Goal: Transaction & Acquisition: Book appointment/travel/reservation

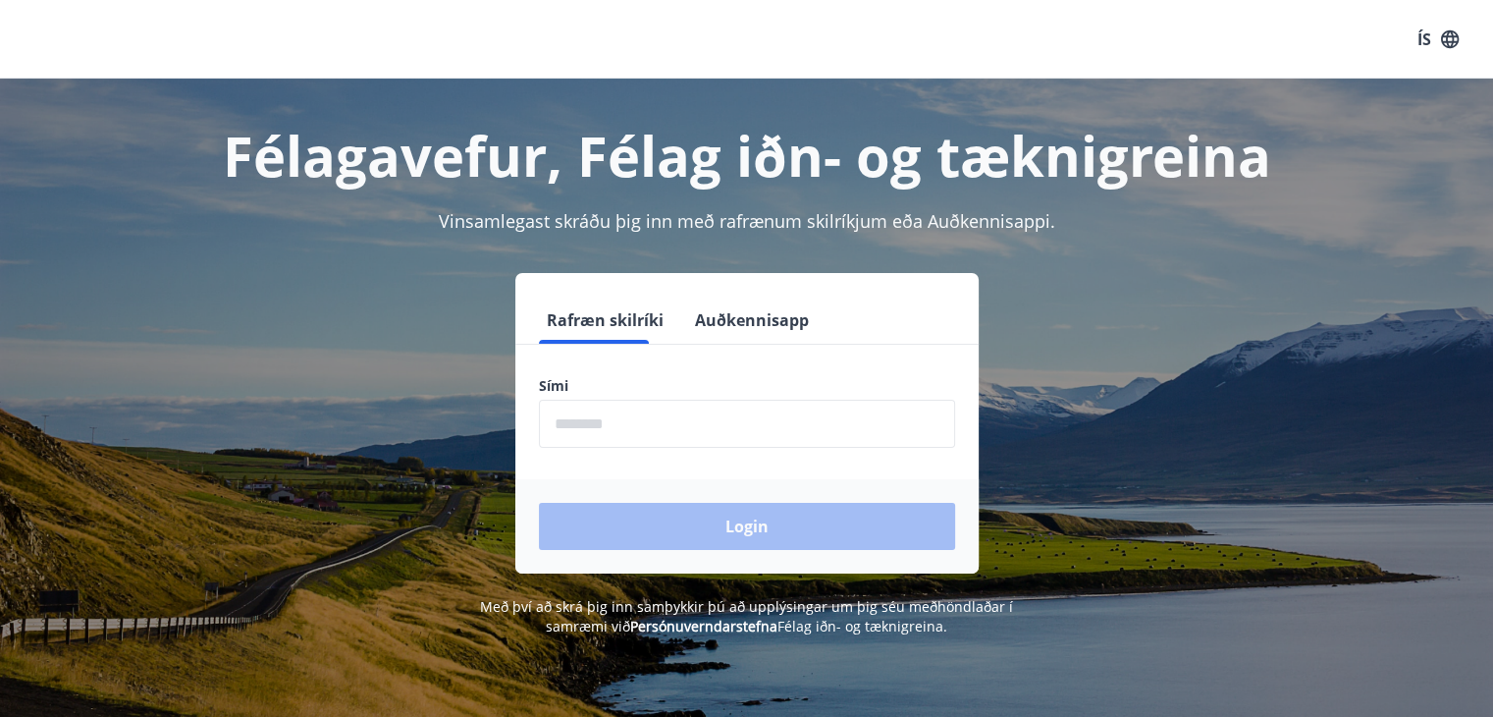
click at [611, 437] on input "phone" at bounding box center [747, 424] width 416 height 48
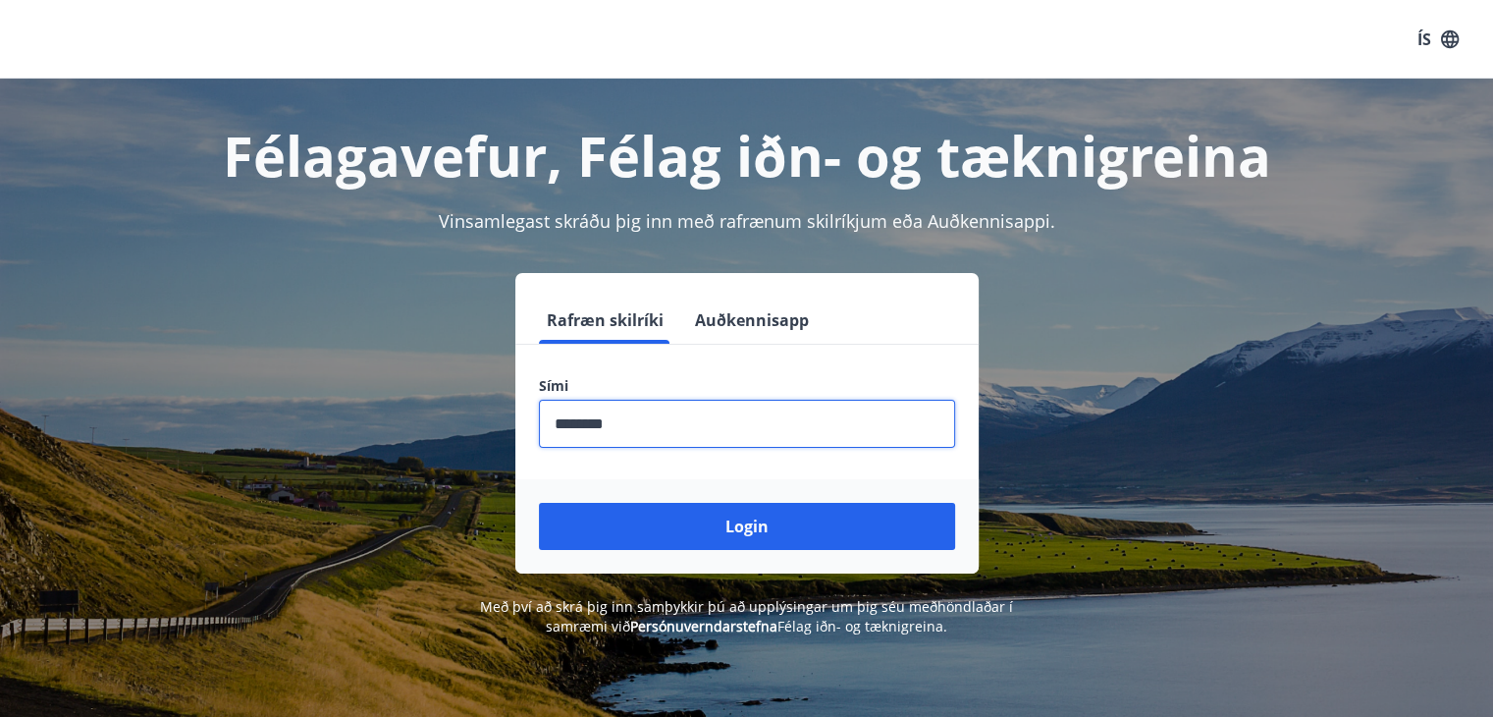
type input "********"
click at [539, 503] on button "Login" at bounding box center [747, 526] width 416 height 47
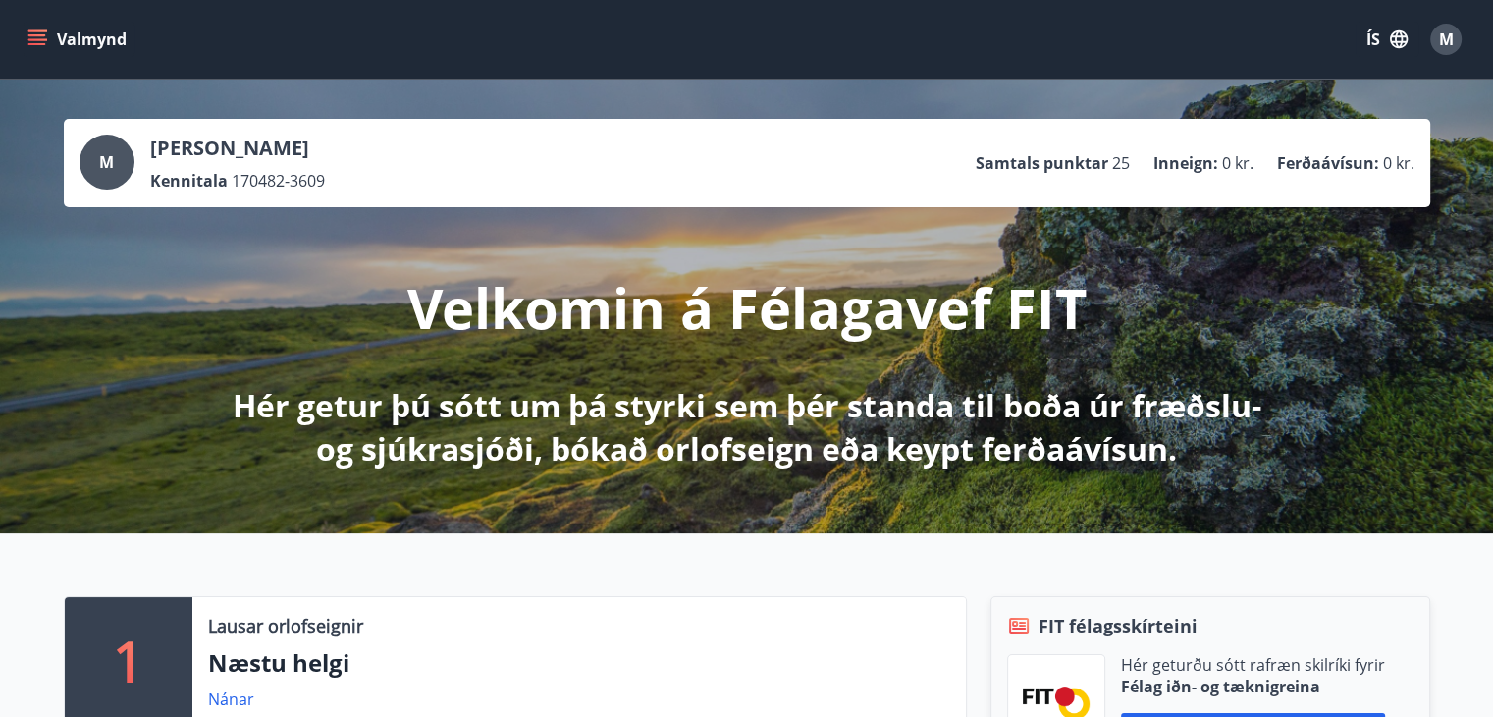
click at [38, 39] on icon "menu" at bounding box center [39, 39] width 22 height 2
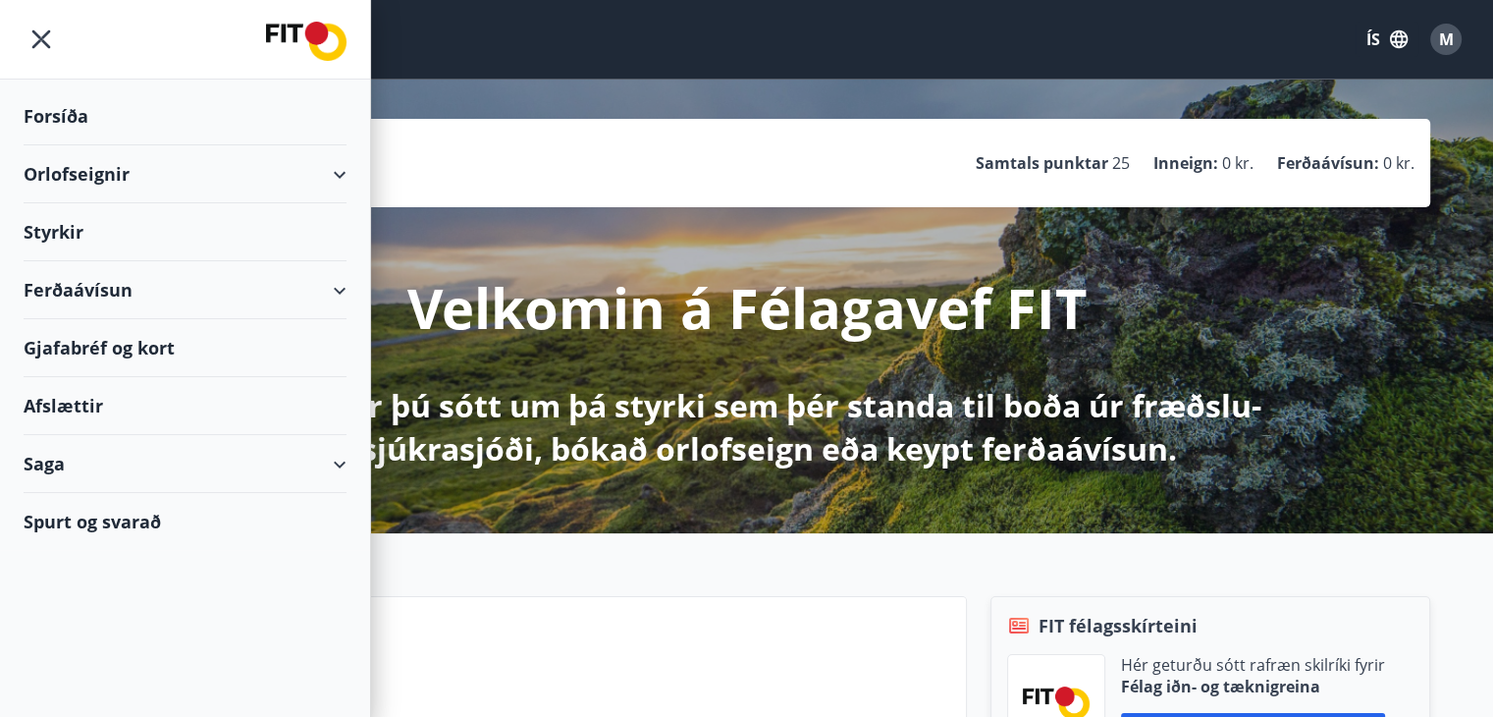
click at [346, 174] on div "Orlofseignir" at bounding box center [185, 174] width 323 height 58
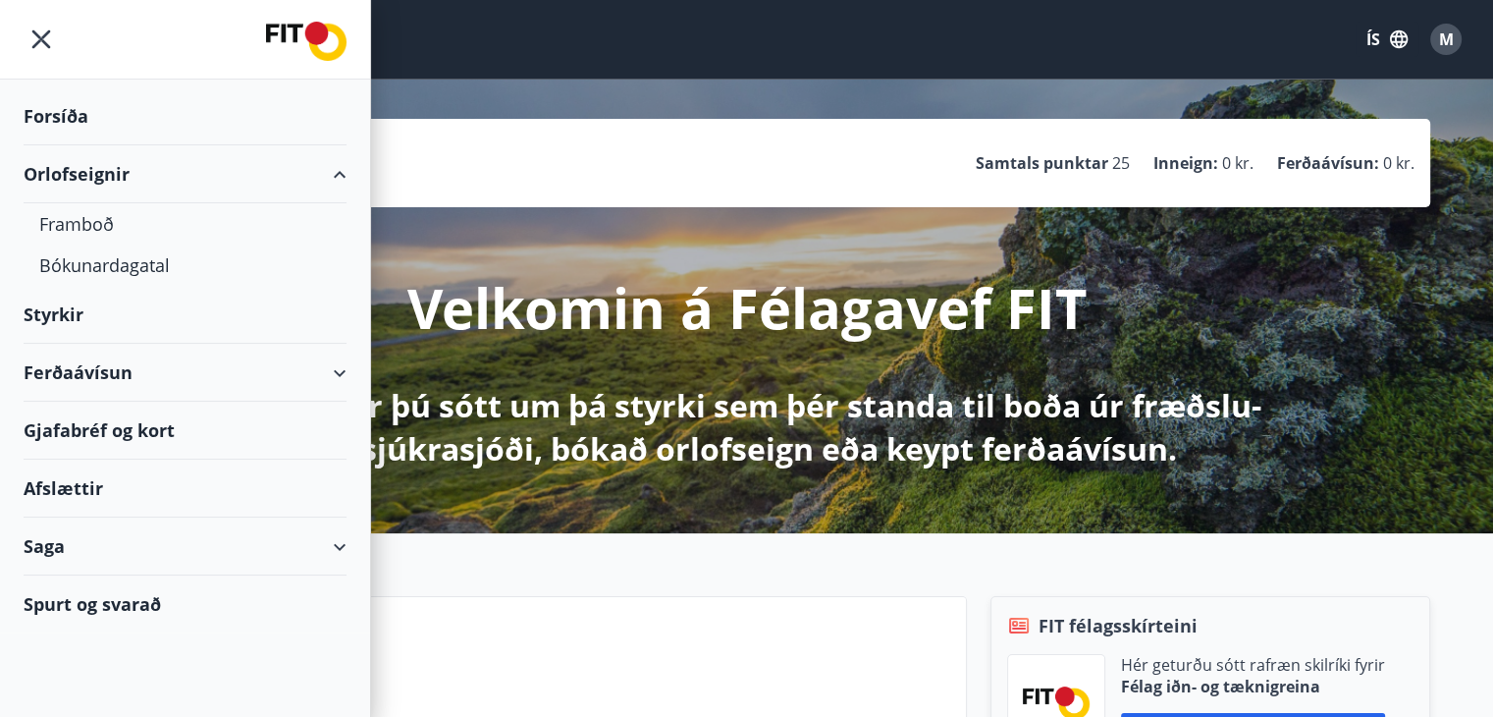
click at [1376, 39] on button "ÍS" at bounding box center [1387, 39] width 63 height 35
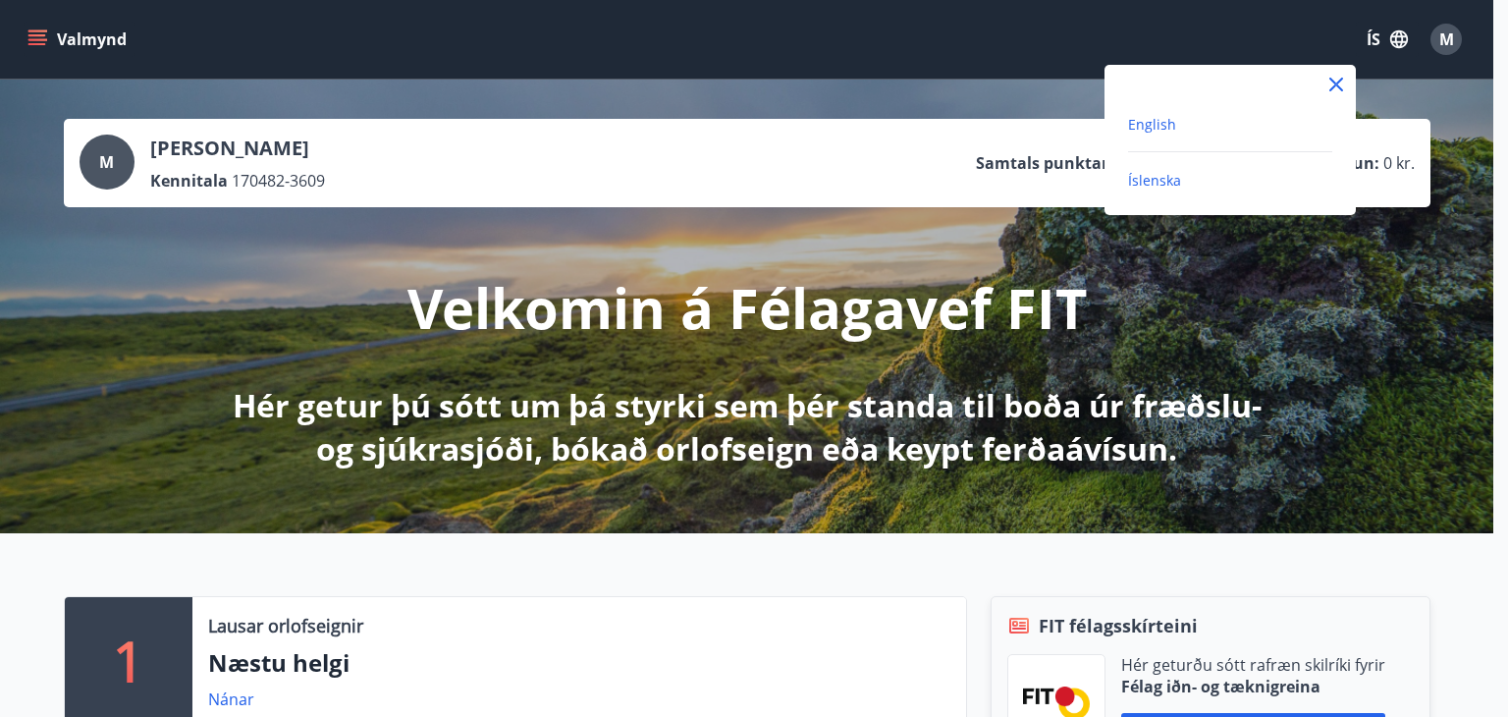
click at [1155, 121] on span "English" at bounding box center [1152, 124] width 48 height 19
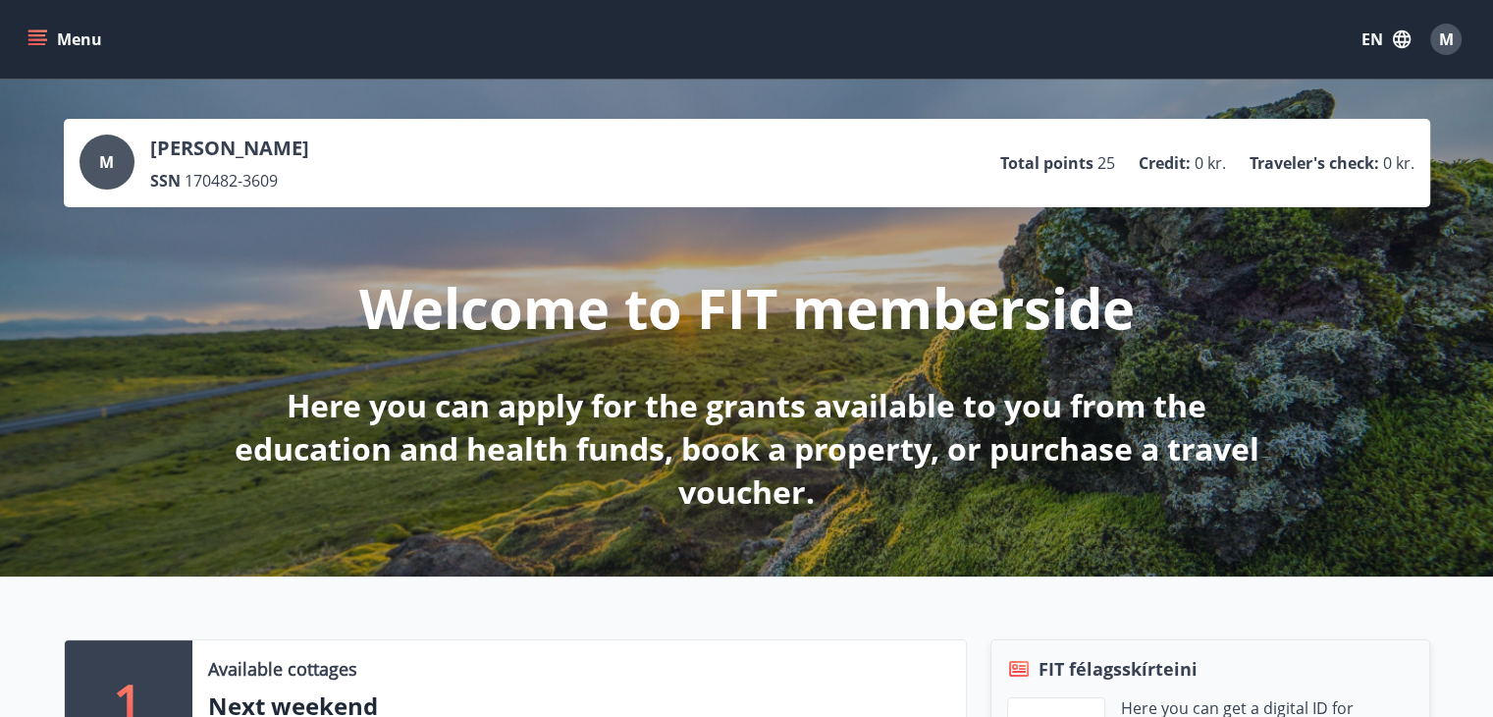
click at [41, 31] on icon "menu" at bounding box center [39, 31] width 22 height 2
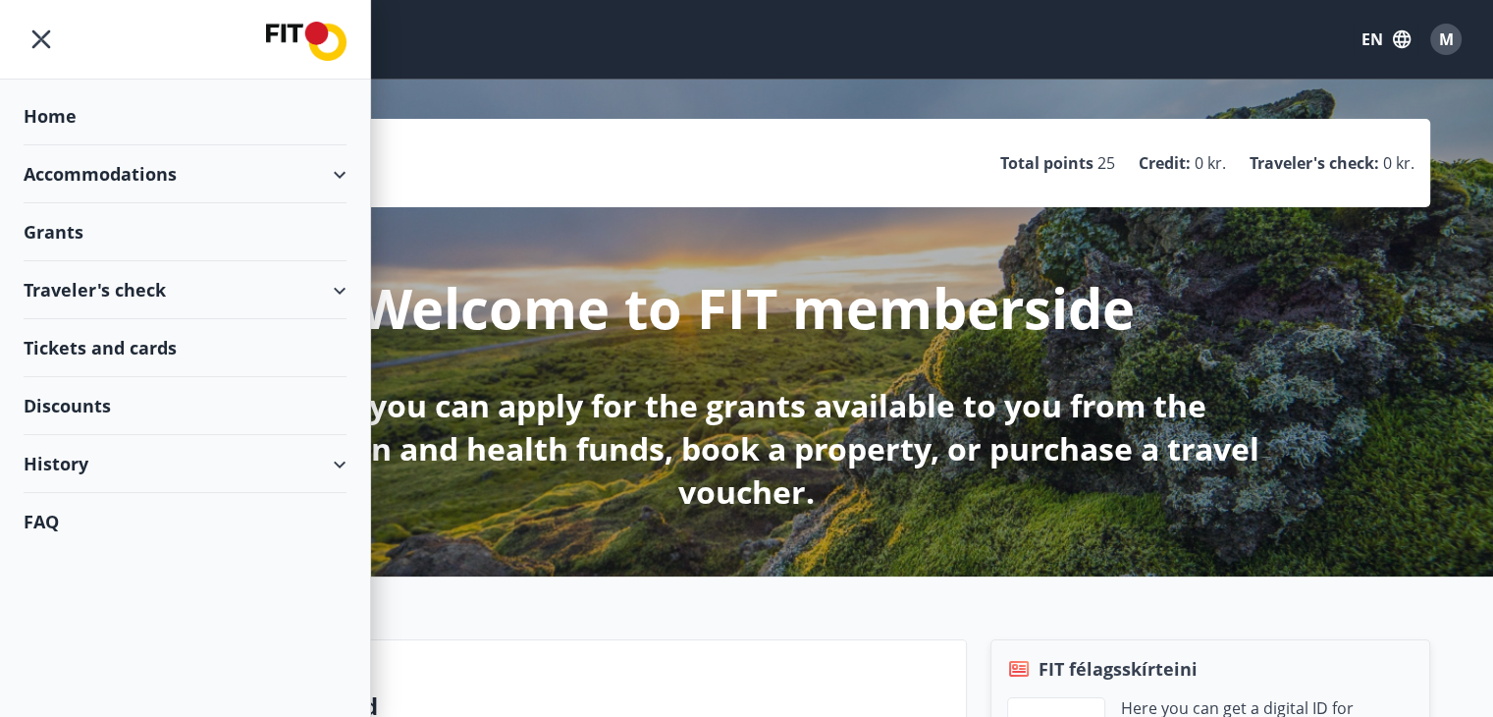
click at [65, 174] on div "Accommodations" at bounding box center [185, 174] width 323 height 58
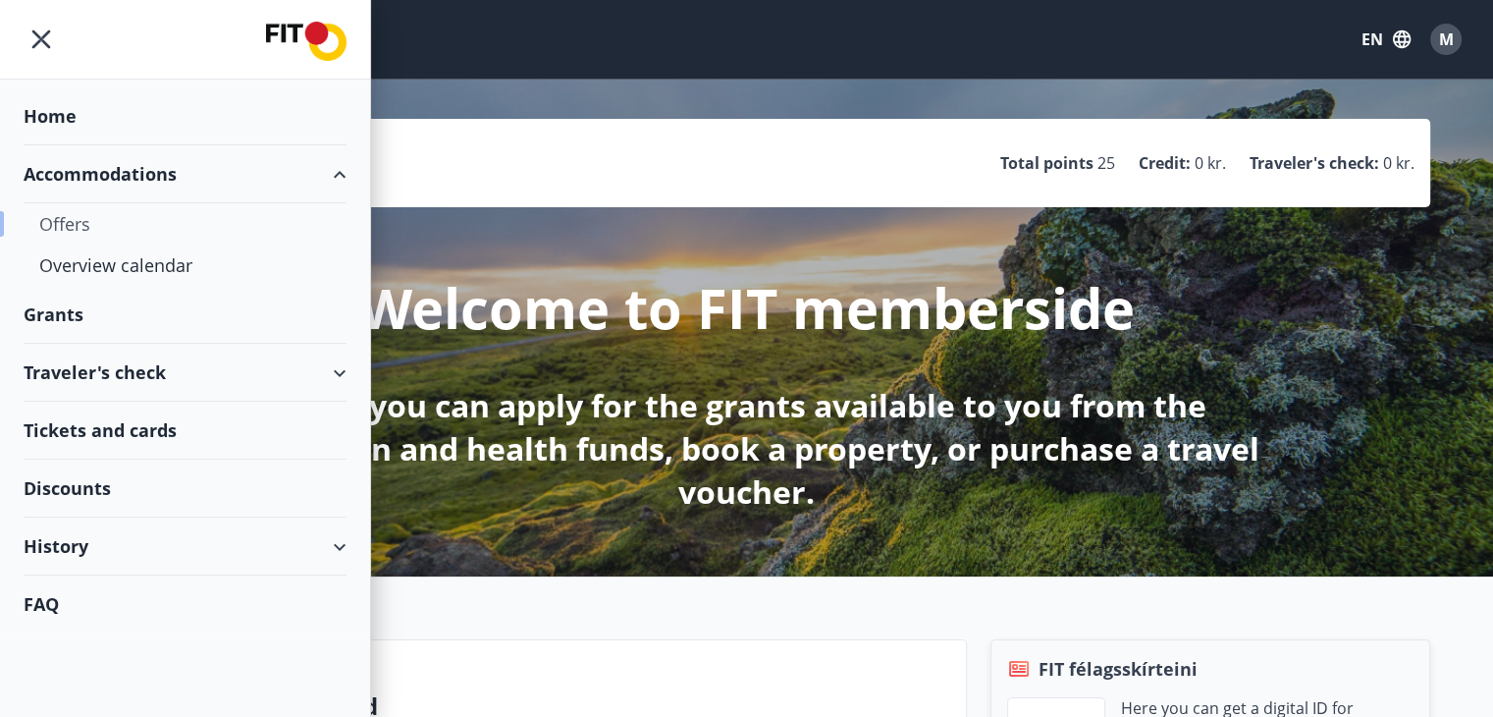
click at [67, 214] on div "Offers" at bounding box center [185, 223] width 292 height 41
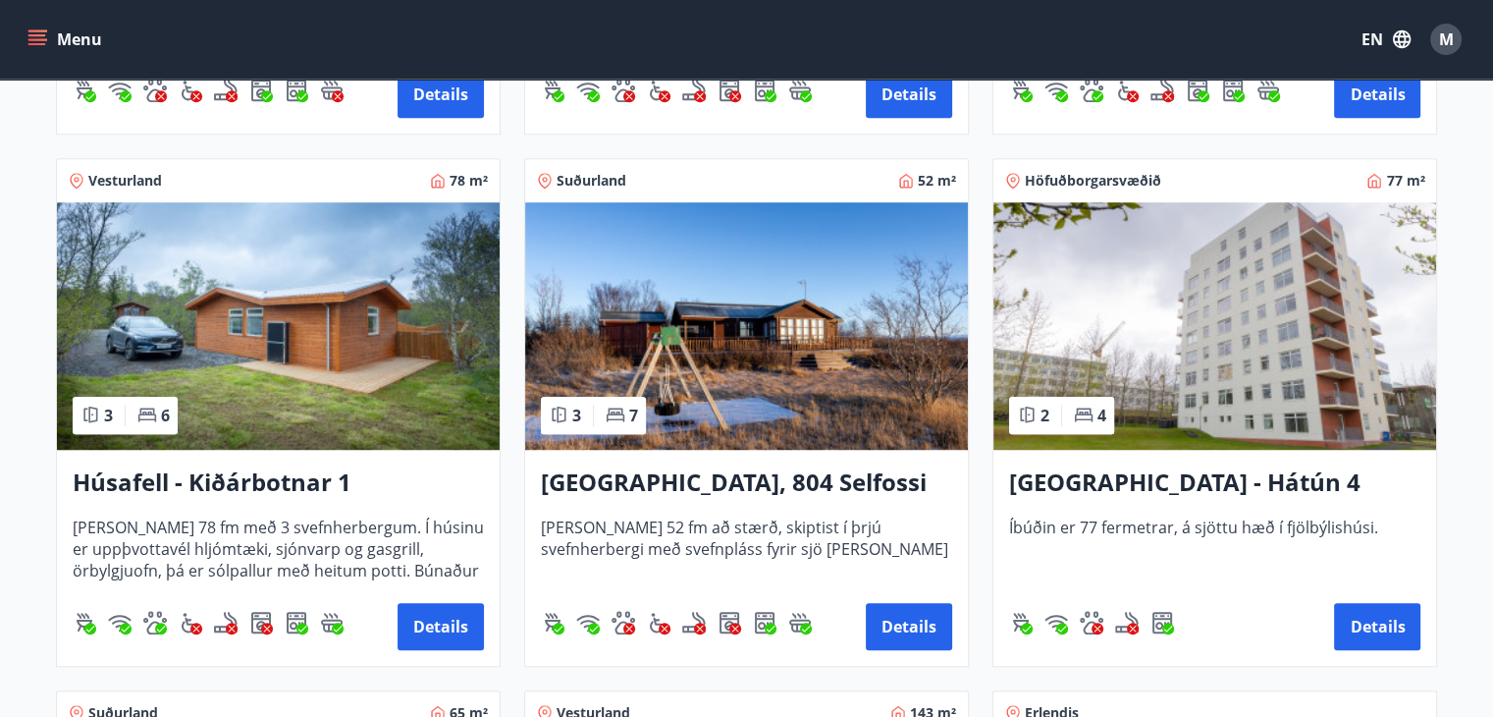
scroll to position [1371, 0]
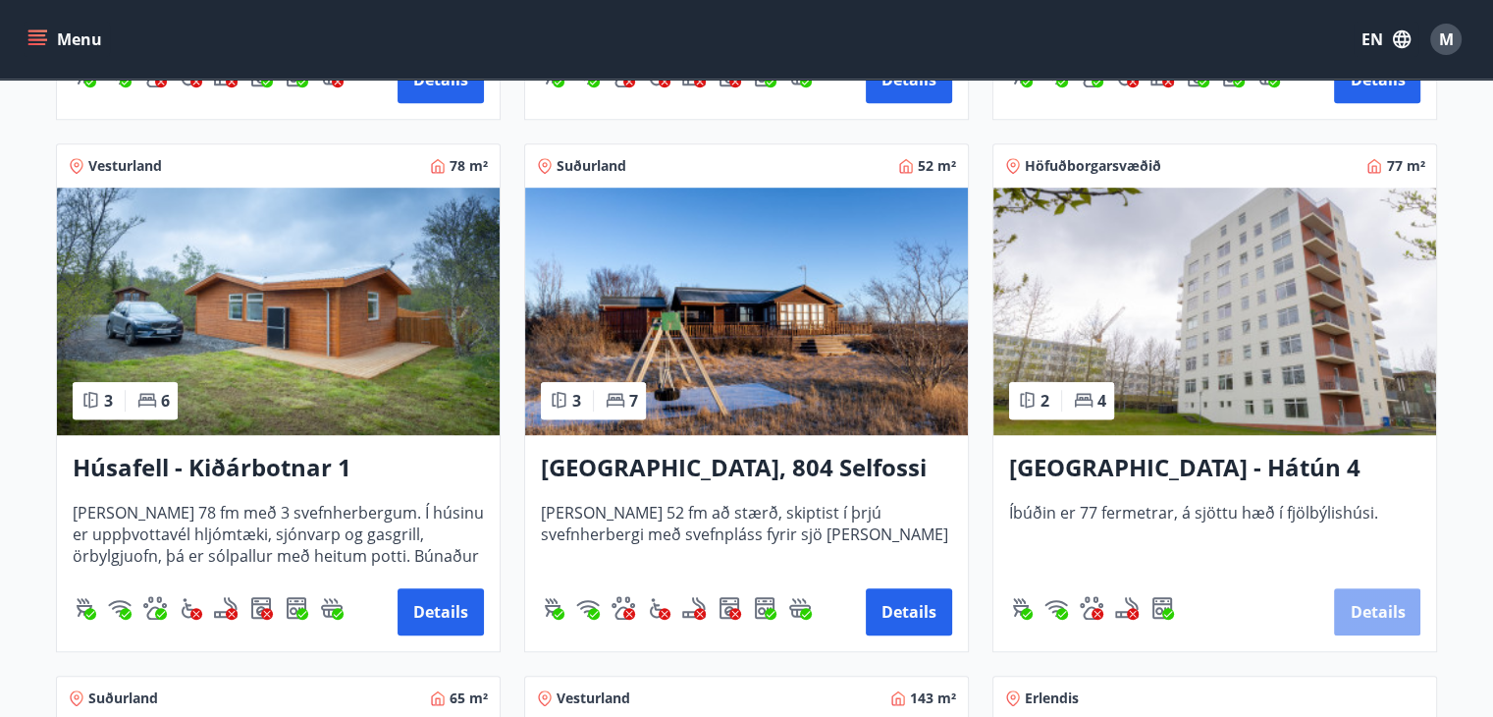
click at [1356, 621] on button "Details" at bounding box center [1377, 611] width 86 height 47
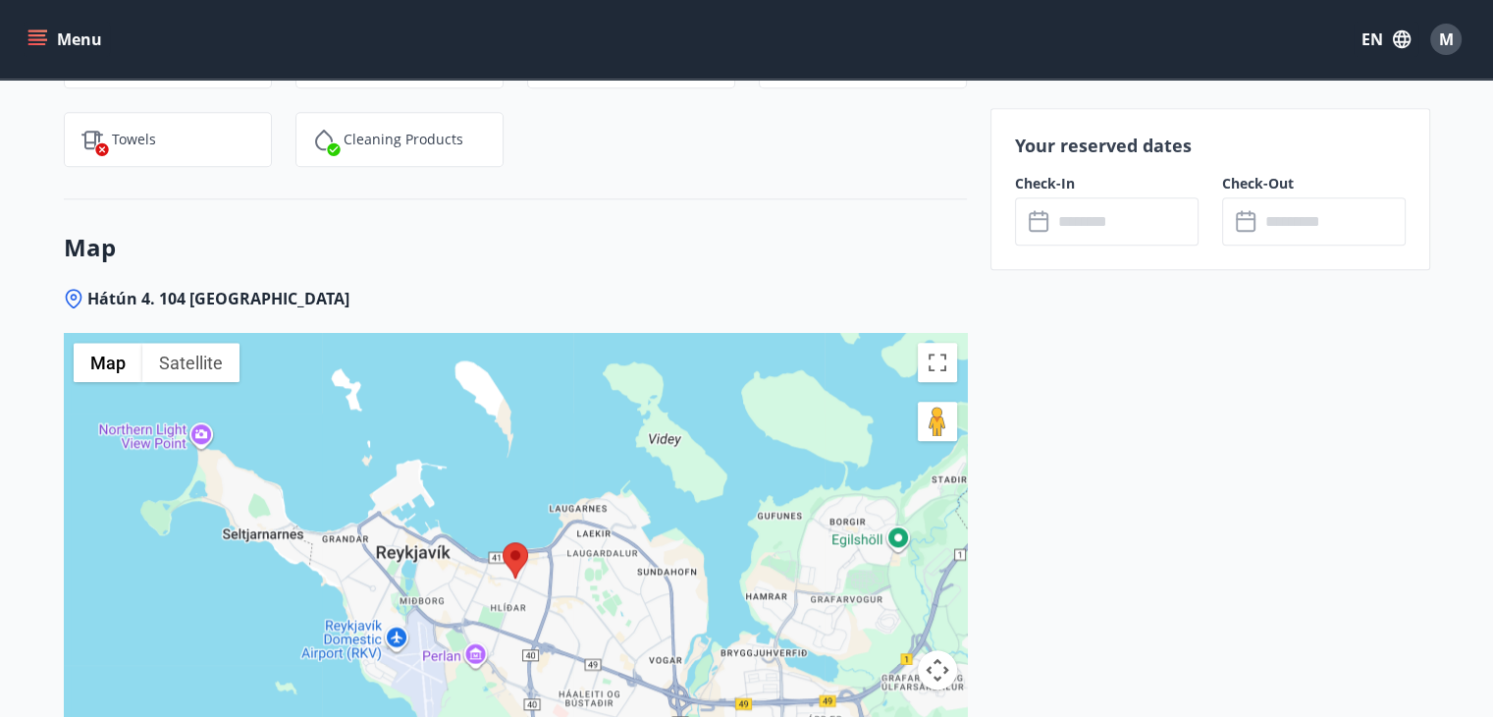
scroll to position [1842, 0]
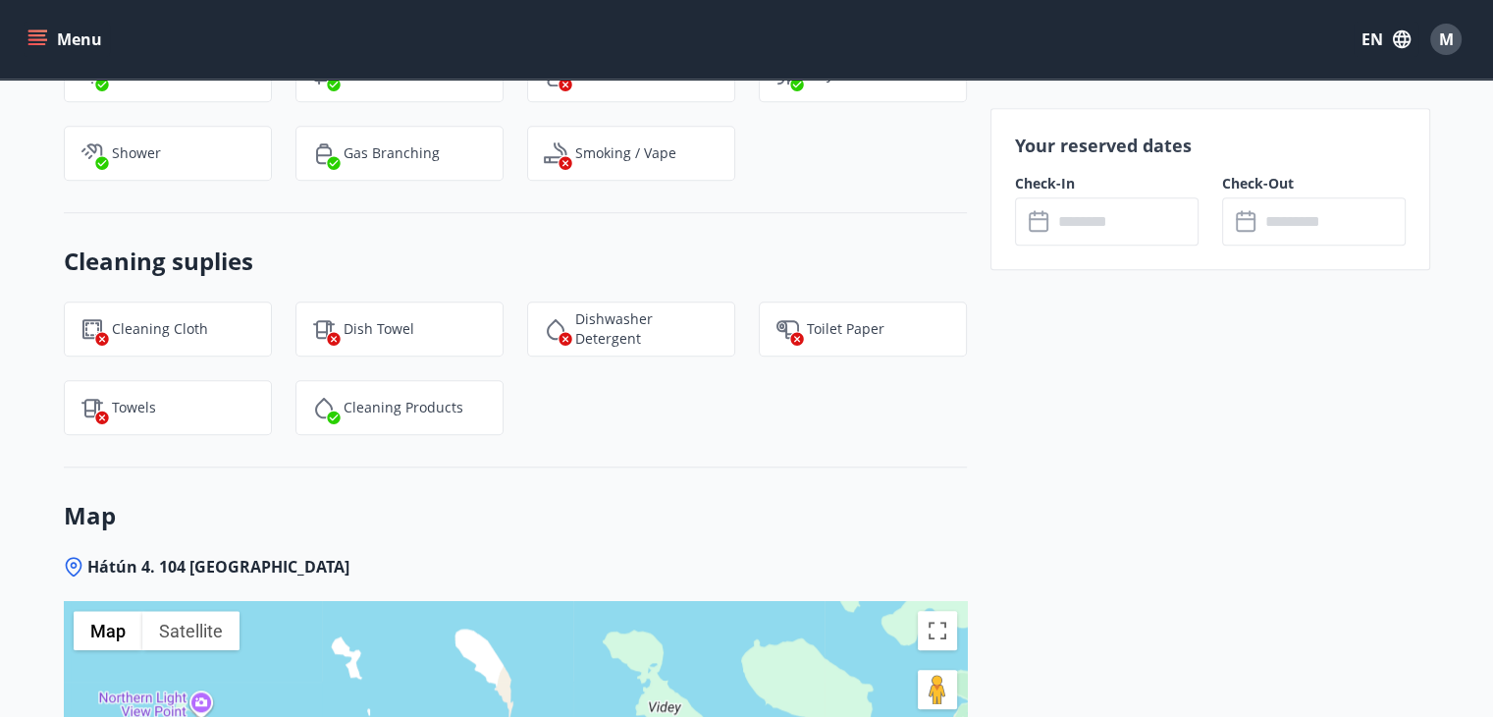
click at [1131, 218] on input "text" at bounding box center [1125, 221] width 146 height 48
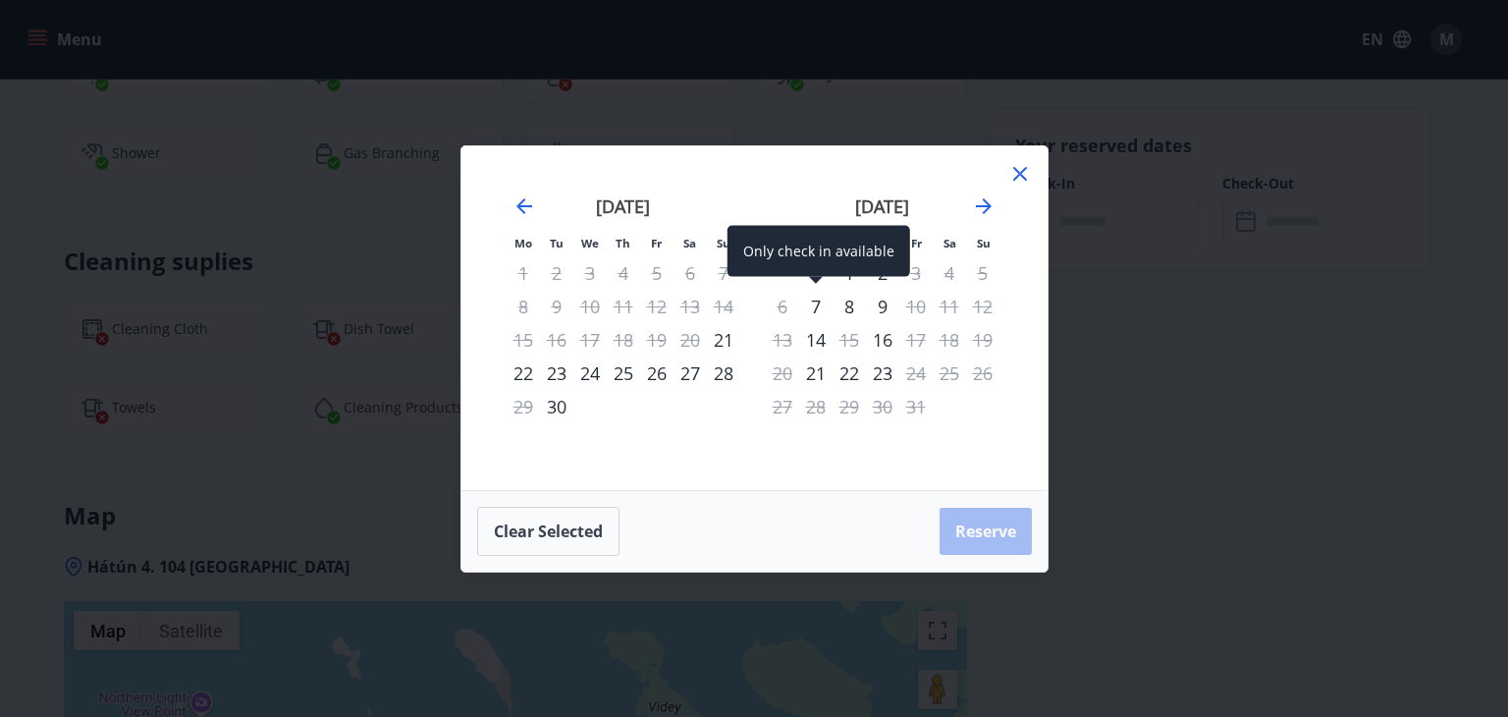
click at [822, 304] on div "7" at bounding box center [815, 306] width 33 height 33
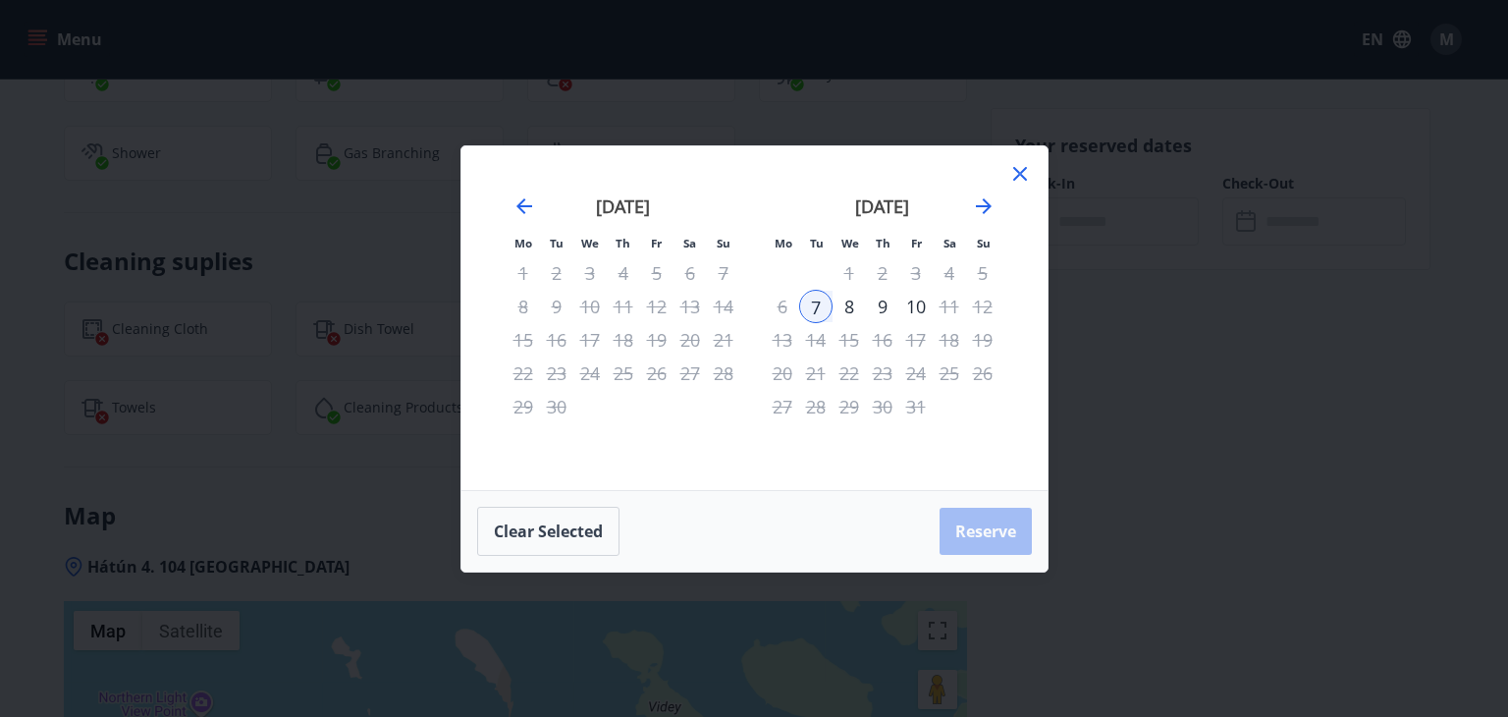
click at [862, 307] on div "8" at bounding box center [849, 306] width 33 height 33
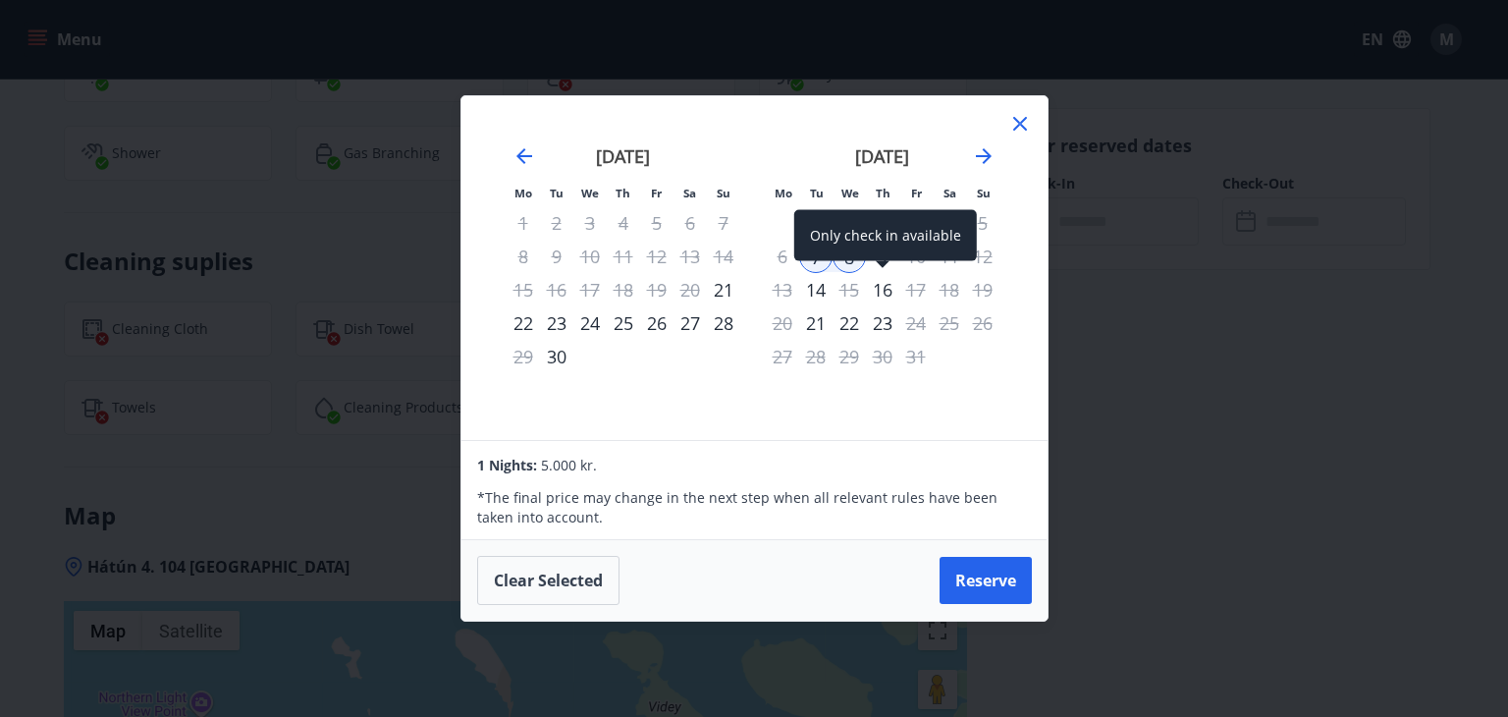
click at [886, 255] on div "Only check in available" at bounding box center [885, 235] width 183 height 51
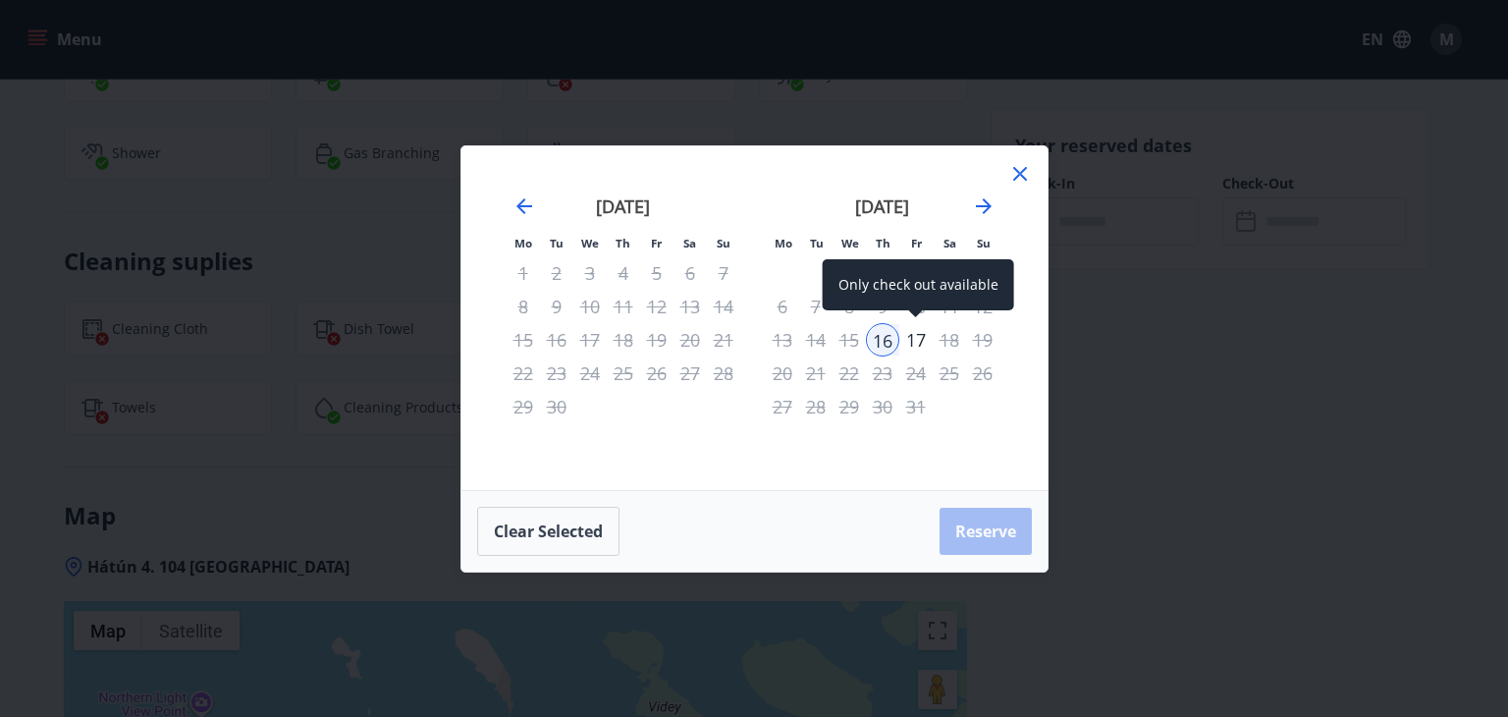
click at [907, 339] on div "17" at bounding box center [915, 339] width 33 height 33
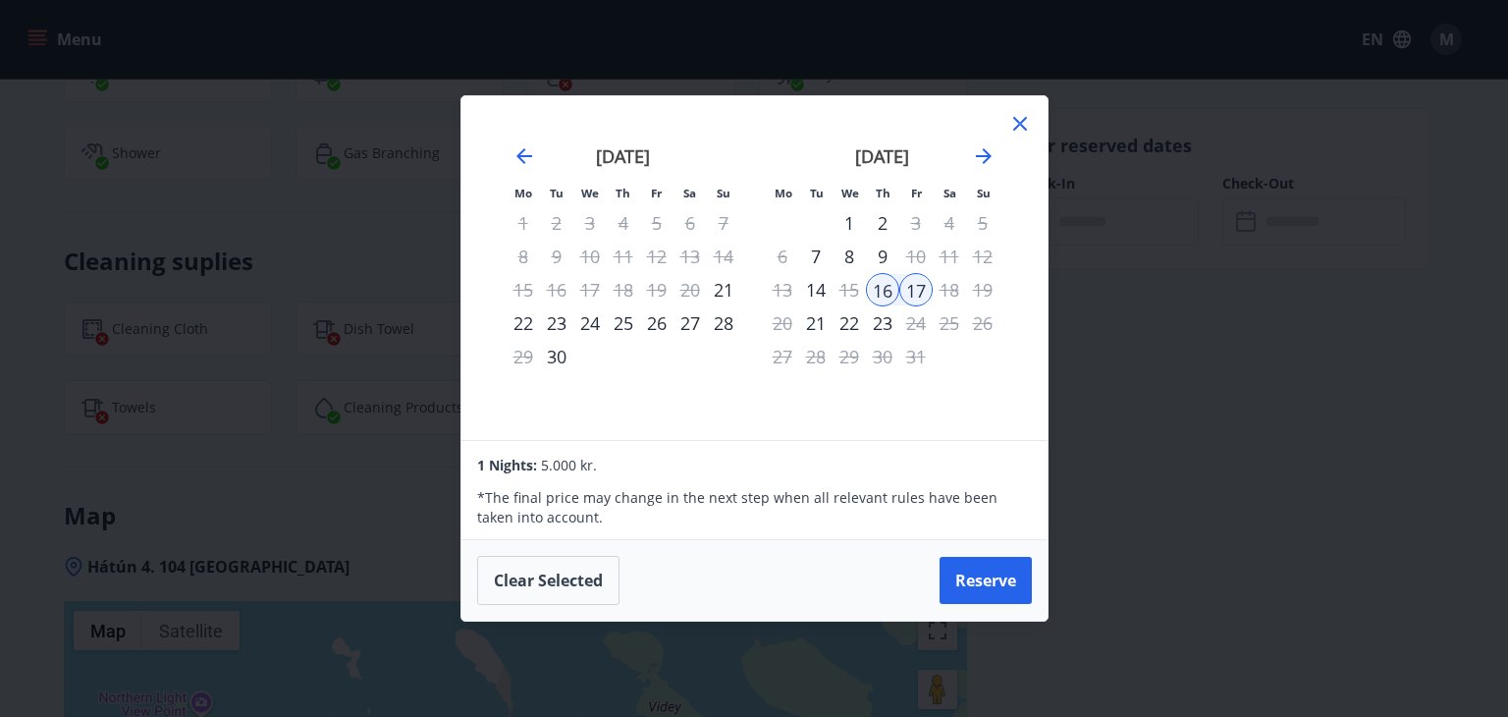
drag, startPoint x: 889, startPoint y: 378, endPoint x: 918, endPoint y: 415, distance: 46.9
click at [918, 415] on div "October 2025 1 2 3 4 5 6 7 8 9 10 11 12 13 14 15 16 17 18 19 20 21 22 23 24 25 …" at bounding box center [882, 281] width 259 height 322
click at [526, 588] on button "Clear selected" at bounding box center [548, 580] width 142 height 49
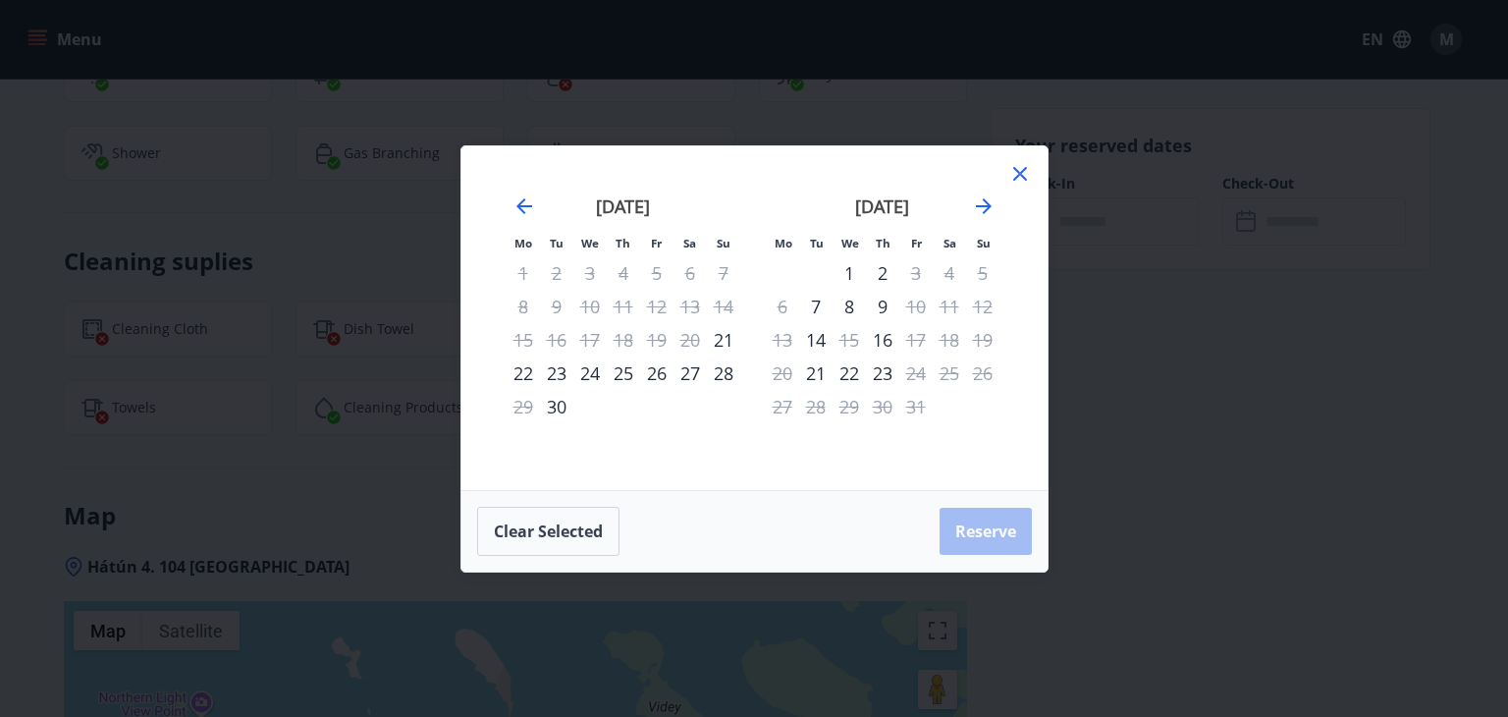
click at [854, 306] on div "8" at bounding box center [849, 306] width 33 height 33
click at [880, 306] on div "9" at bounding box center [882, 306] width 33 height 33
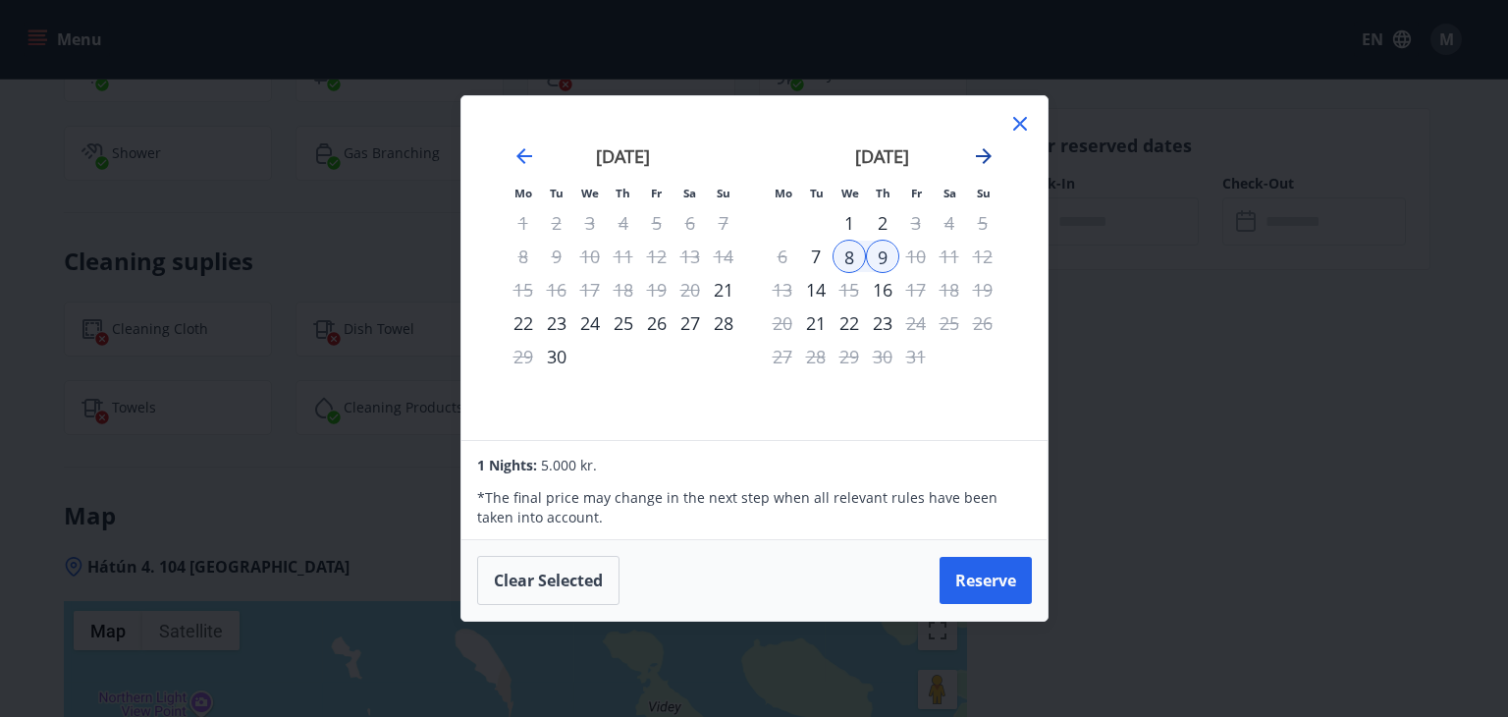
click at [986, 155] on icon "Move forward to switch to the next month." at bounding box center [984, 156] width 16 height 16
click at [526, 152] on icon "Move backward to switch to the previous month." at bounding box center [524, 156] width 24 height 24
click at [1029, 131] on icon at bounding box center [1020, 124] width 24 height 24
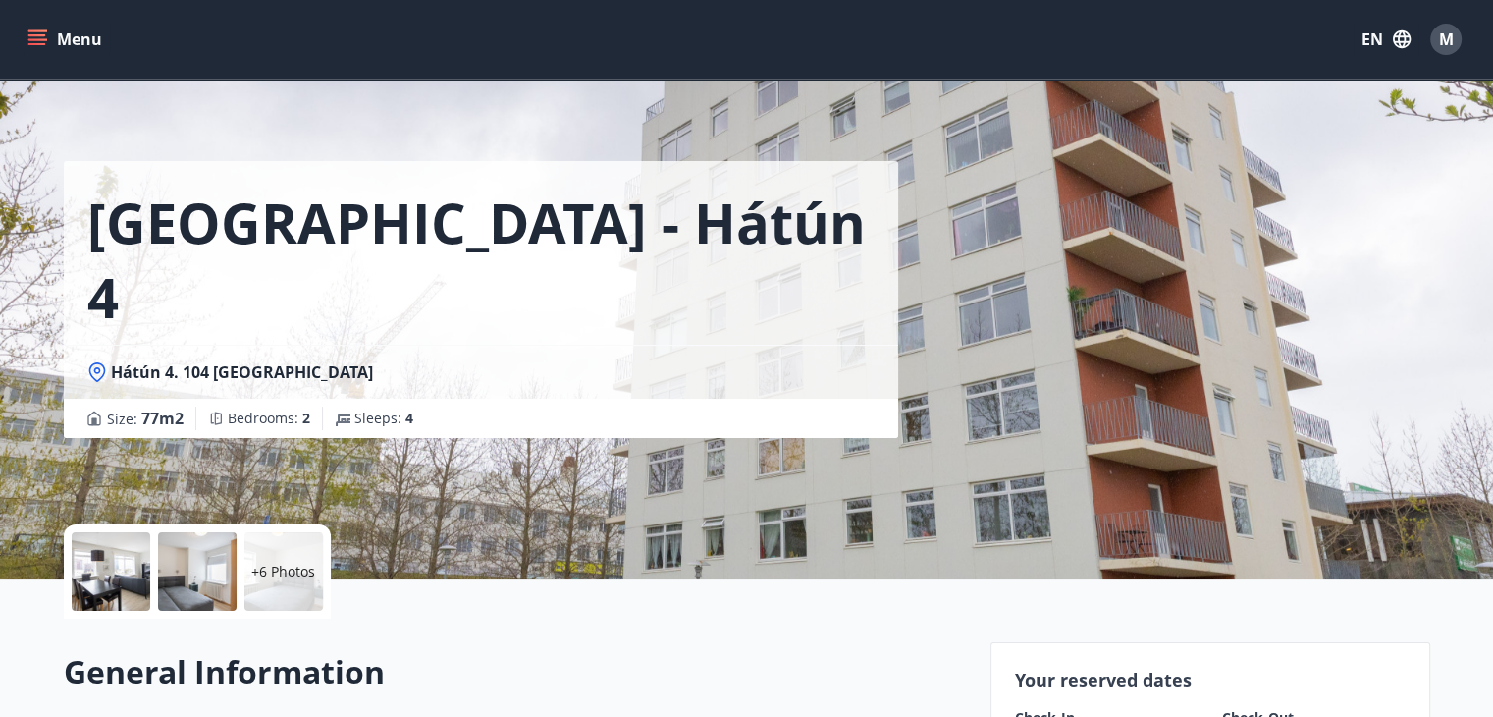
scroll to position [0, 0]
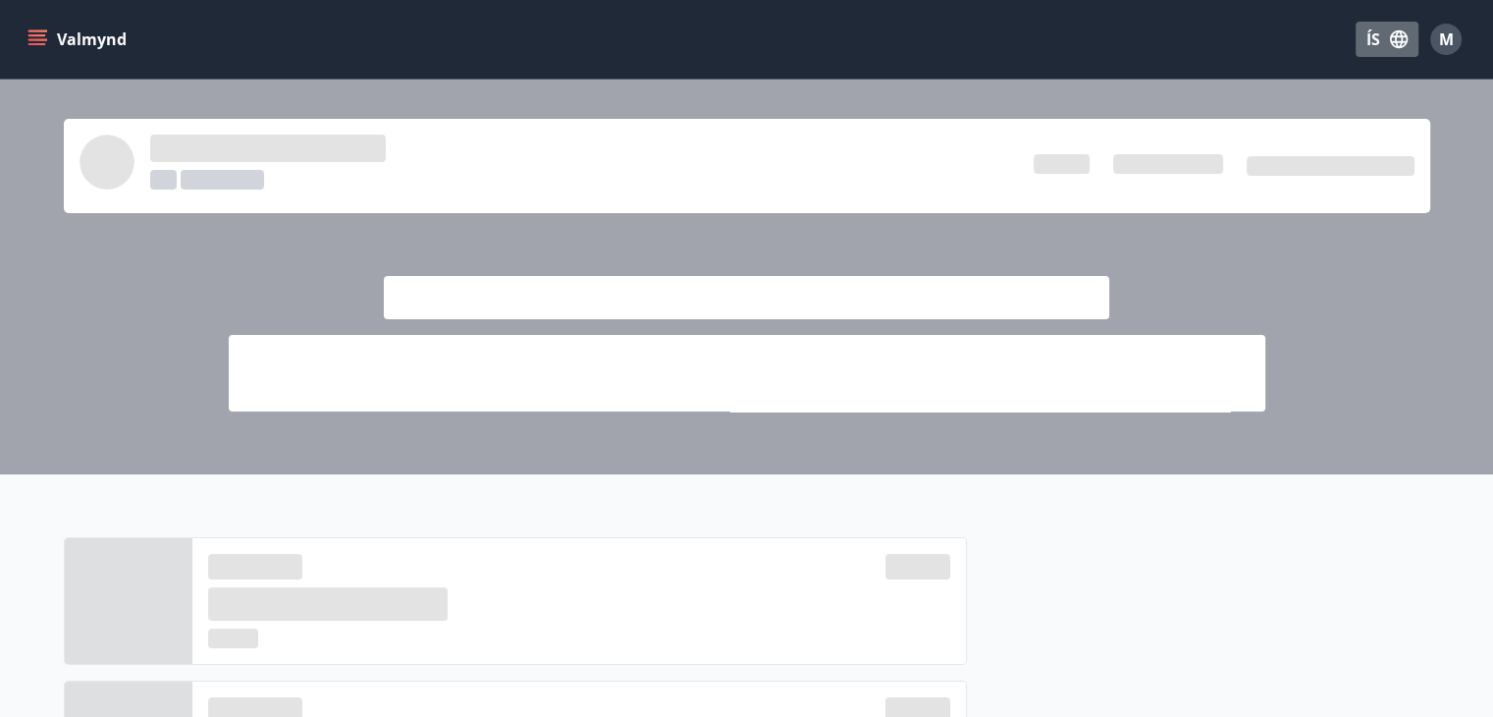
click at [1397, 36] on icon "button" at bounding box center [1399, 39] width 18 height 18
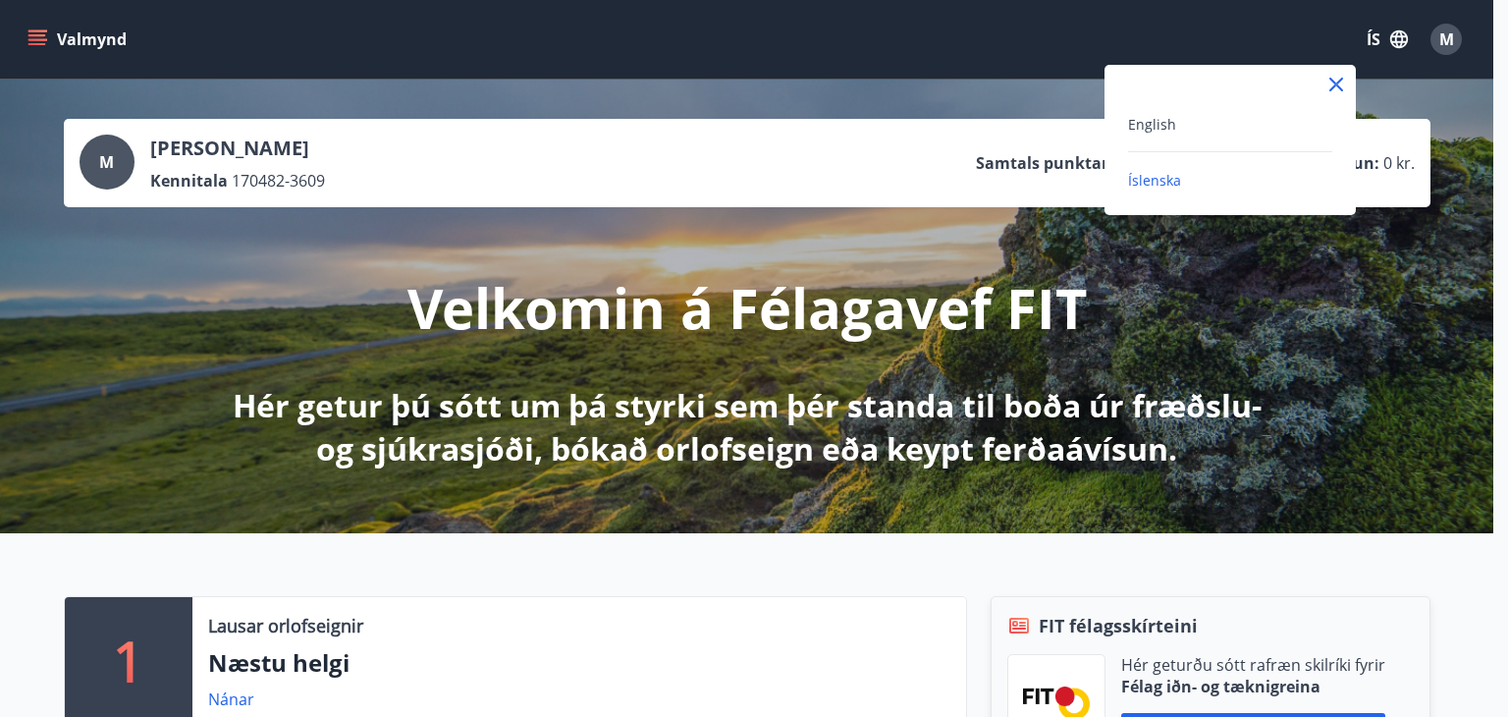
click at [1197, 132] on div "English" at bounding box center [1230, 124] width 204 height 24
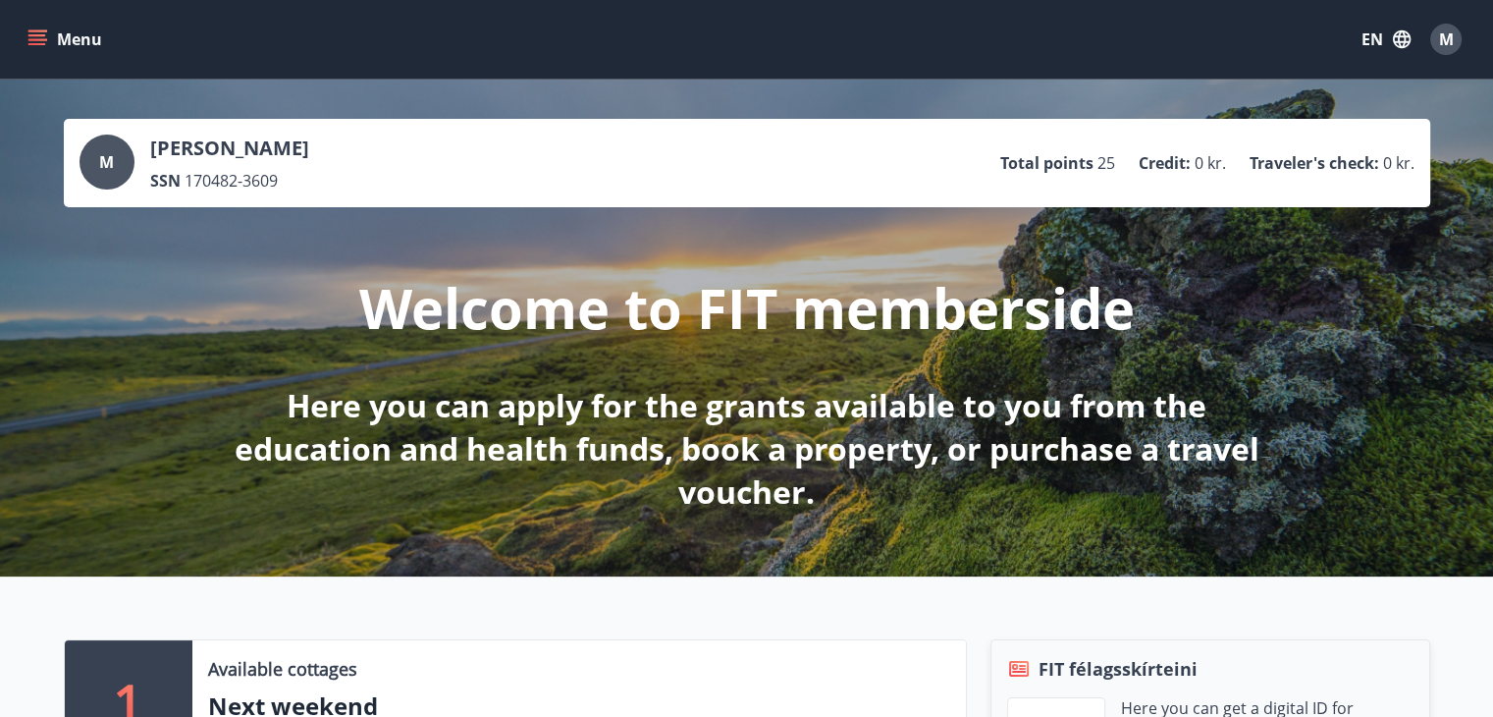
click at [44, 32] on icon "menu" at bounding box center [37, 39] width 20 height 20
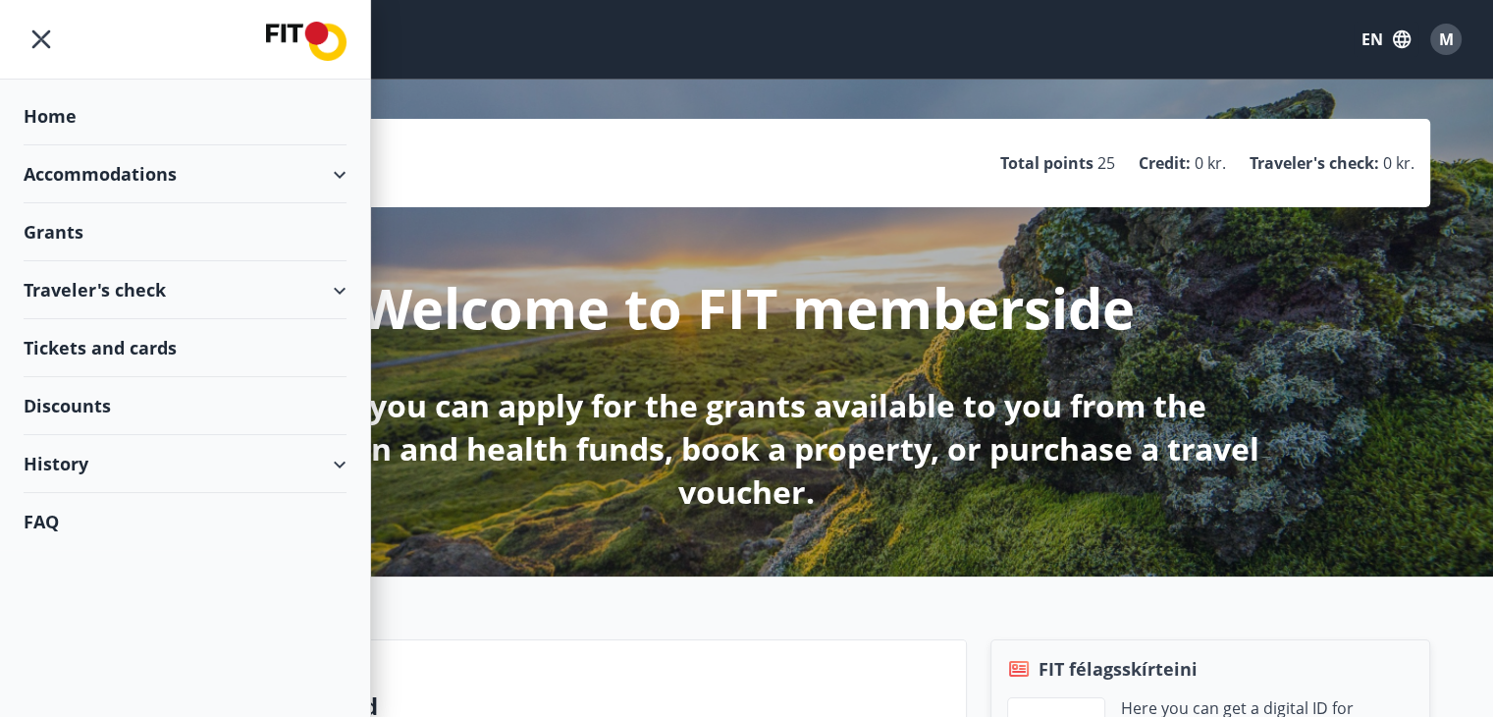
click at [339, 174] on div "Accommodations" at bounding box center [185, 174] width 323 height 58
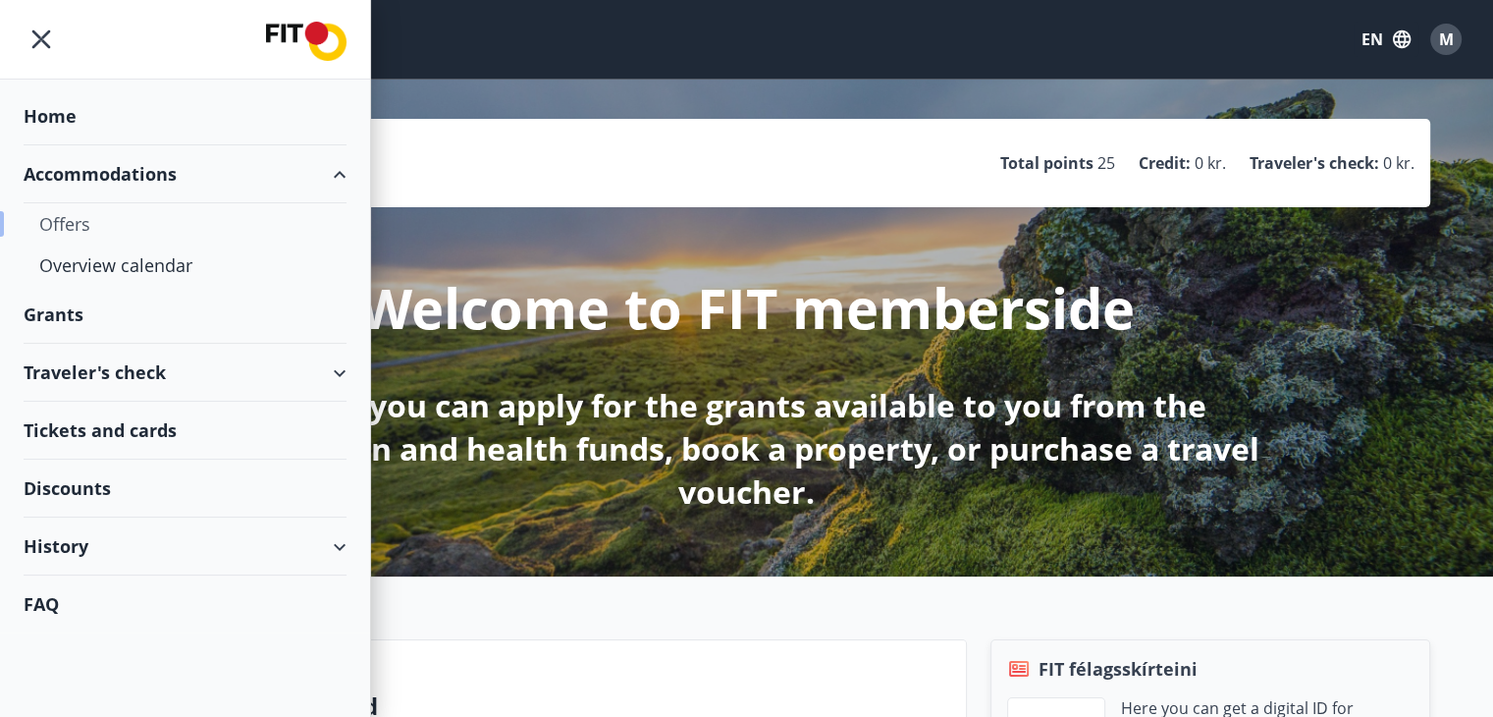
click at [79, 224] on div "Offers" at bounding box center [185, 223] width 292 height 41
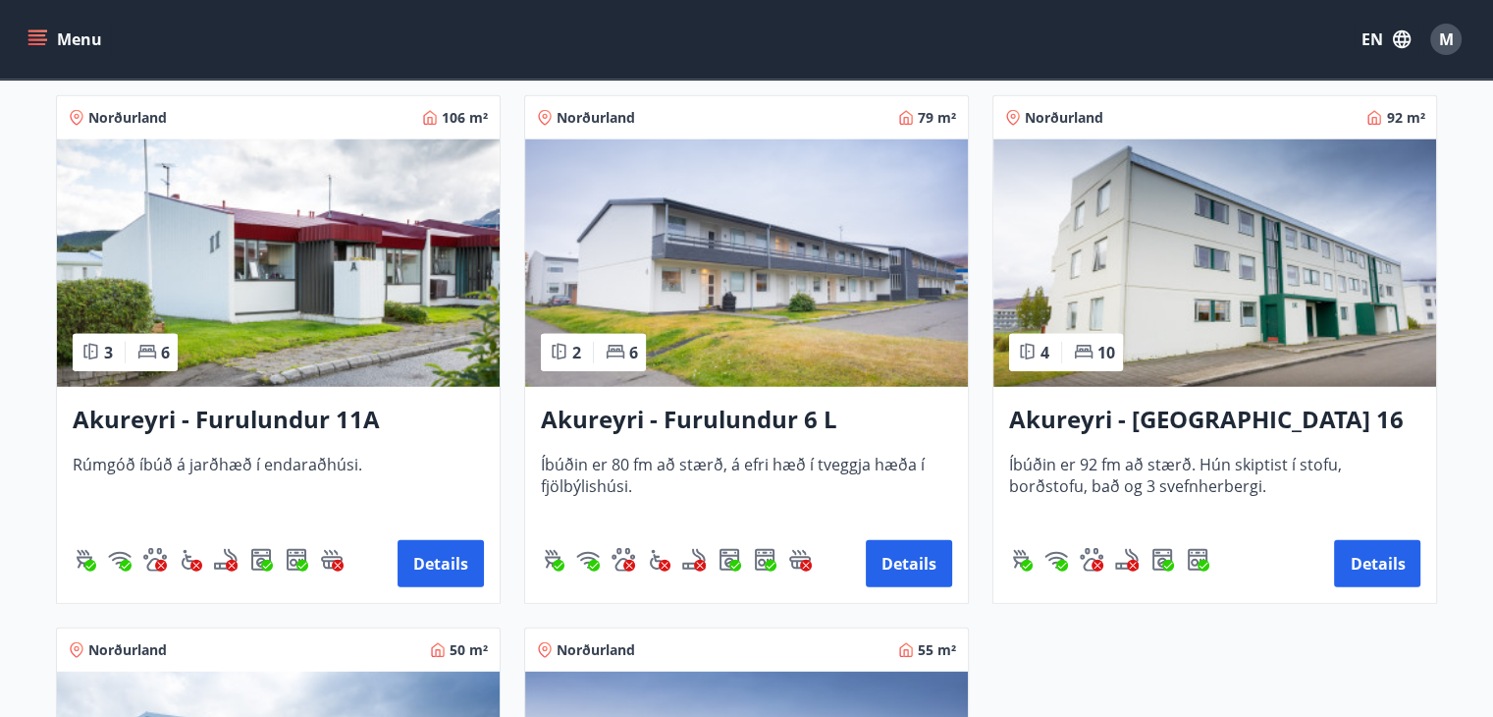
scroll to position [5184, 0]
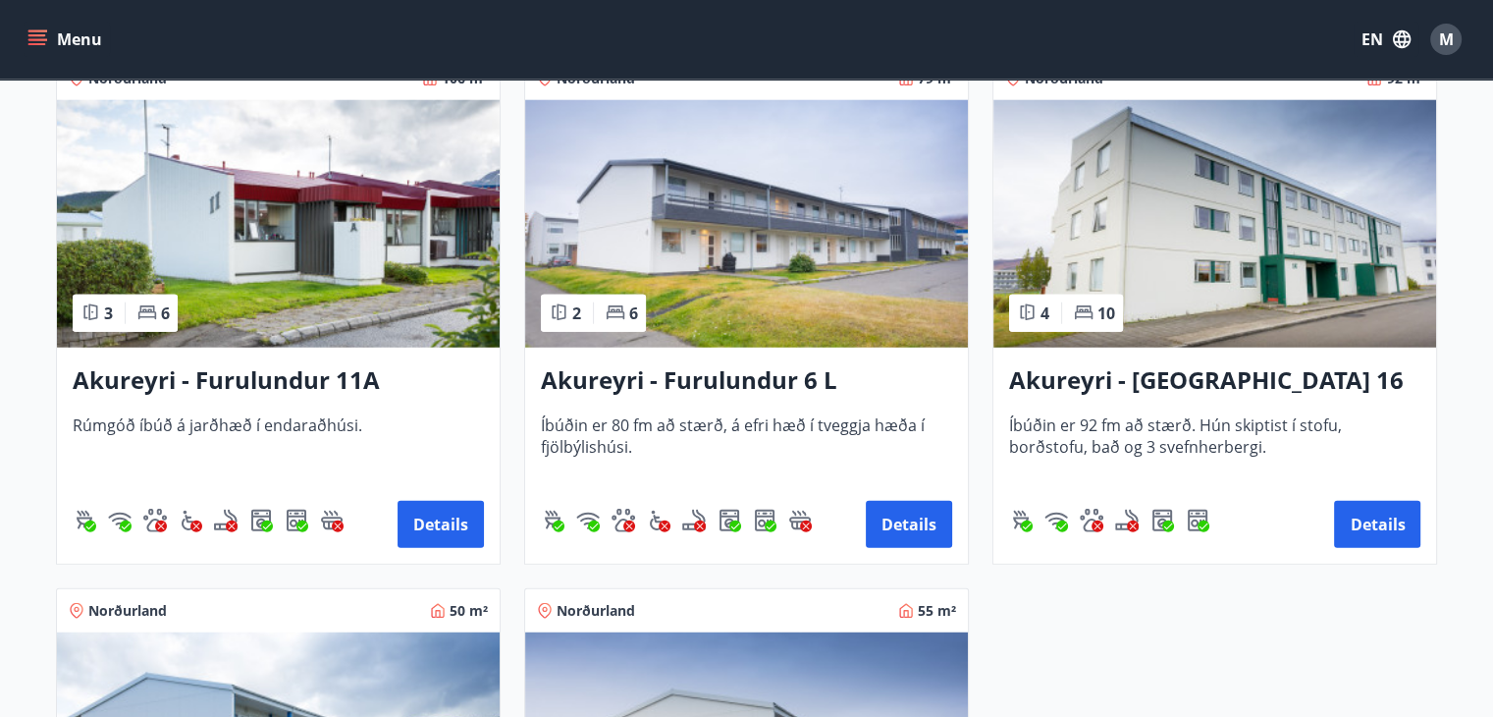
drag, startPoint x: 1500, startPoint y: 618, endPoint x: 1387, endPoint y: 689, distance: 133.7
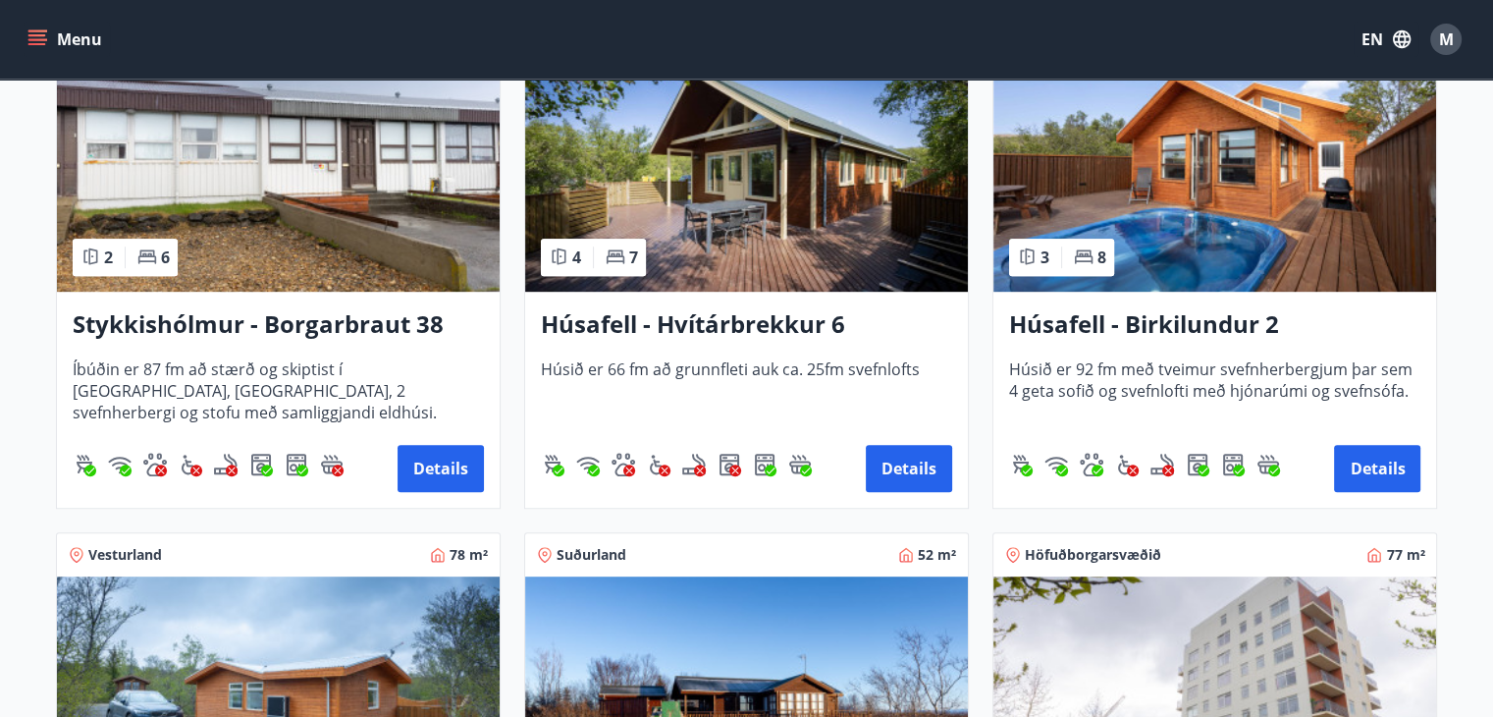
scroll to position [966, 0]
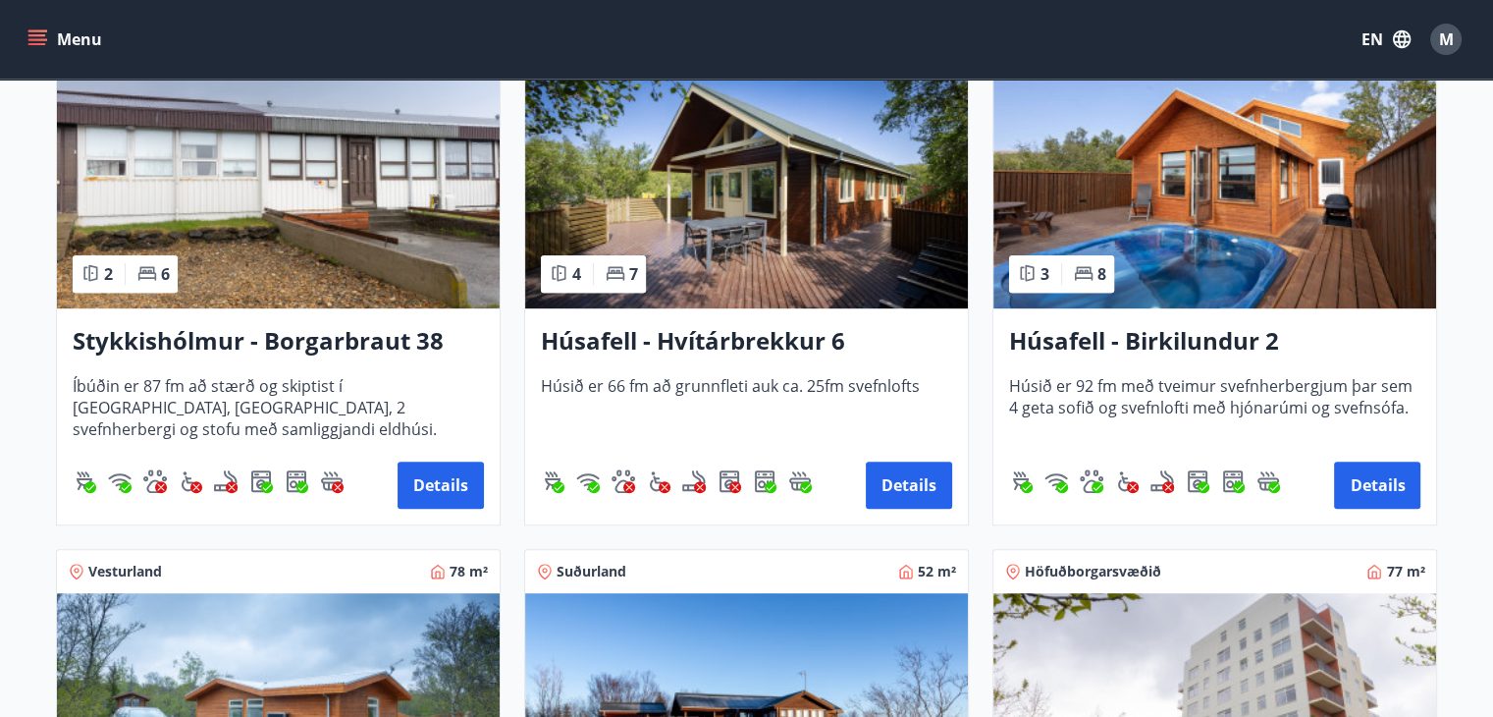
click at [369, 167] on img at bounding box center [278, 184] width 443 height 247
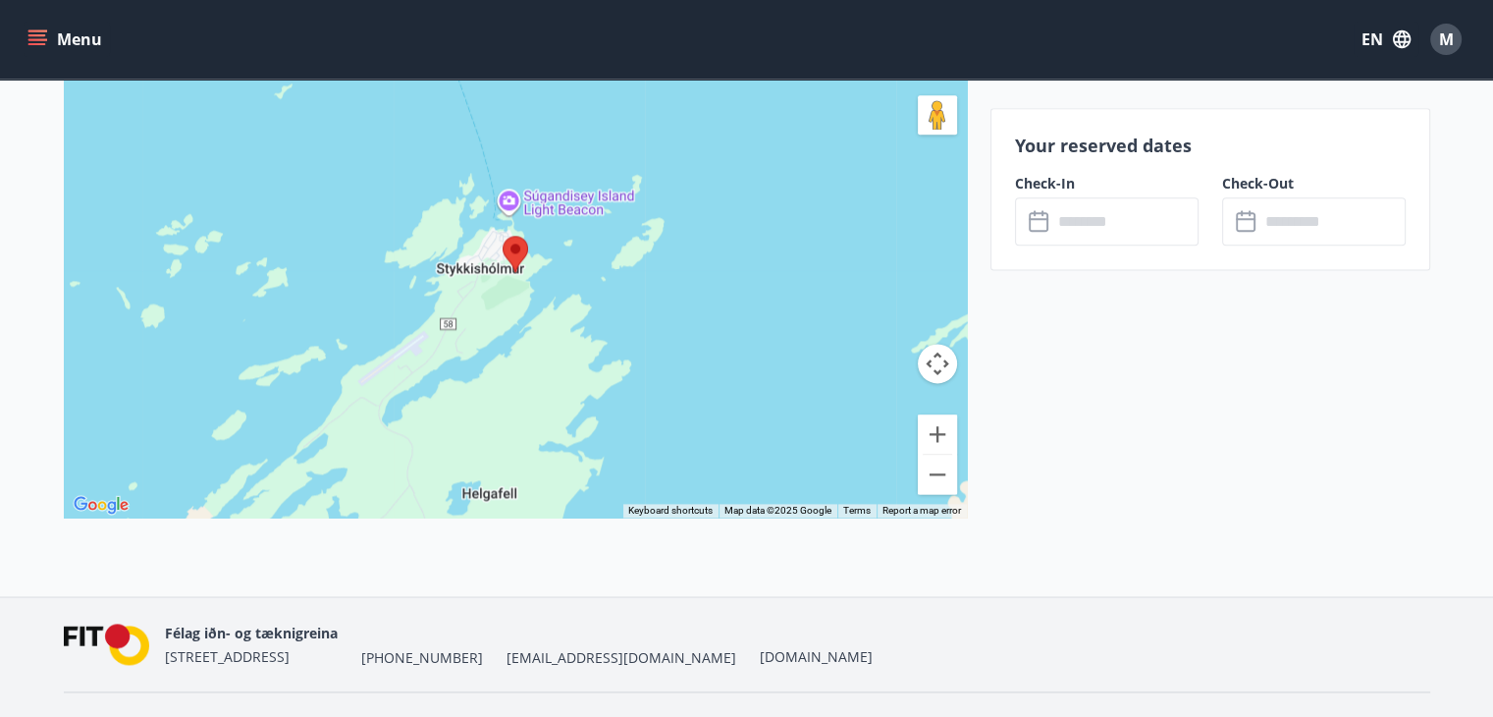
scroll to position [2539, 0]
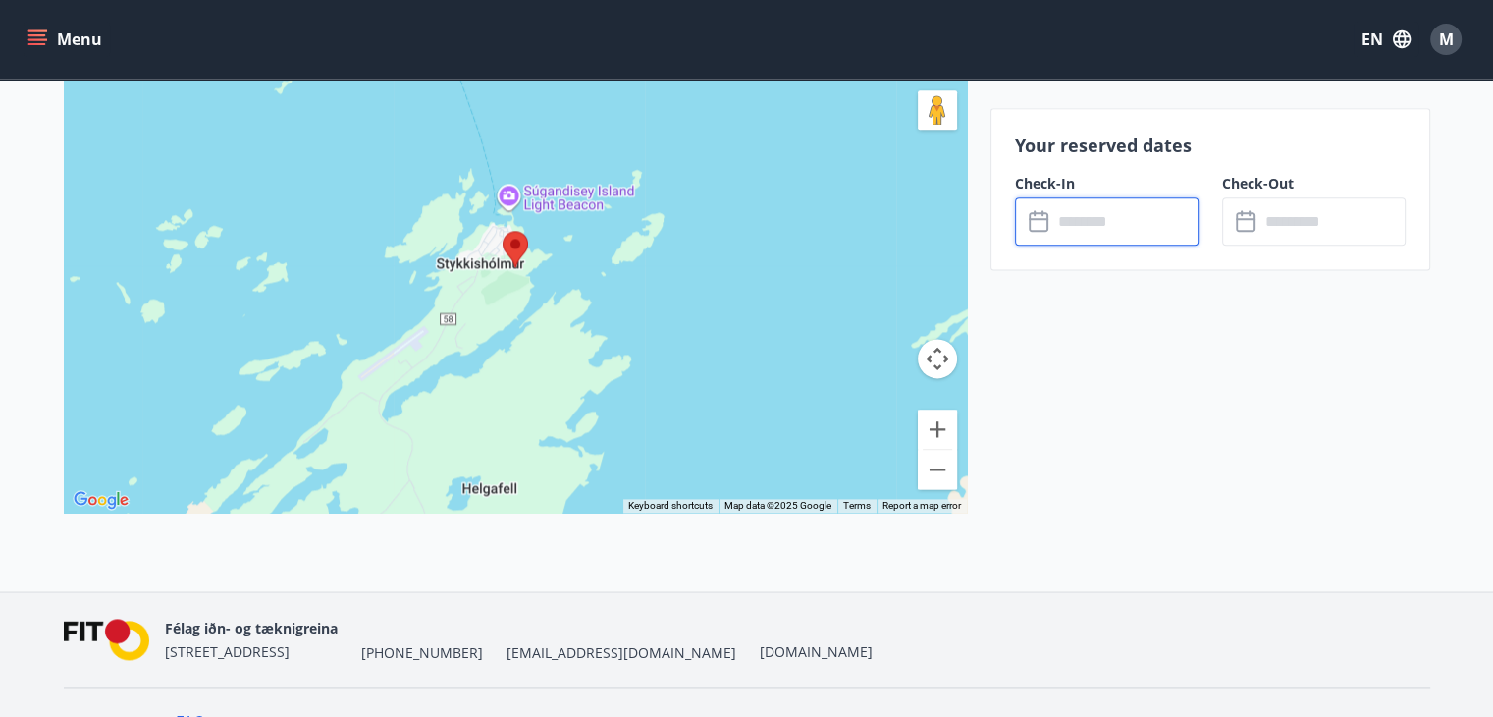
click at [1143, 228] on input "text" at bounding box center [1125, 221] width 146 height 48
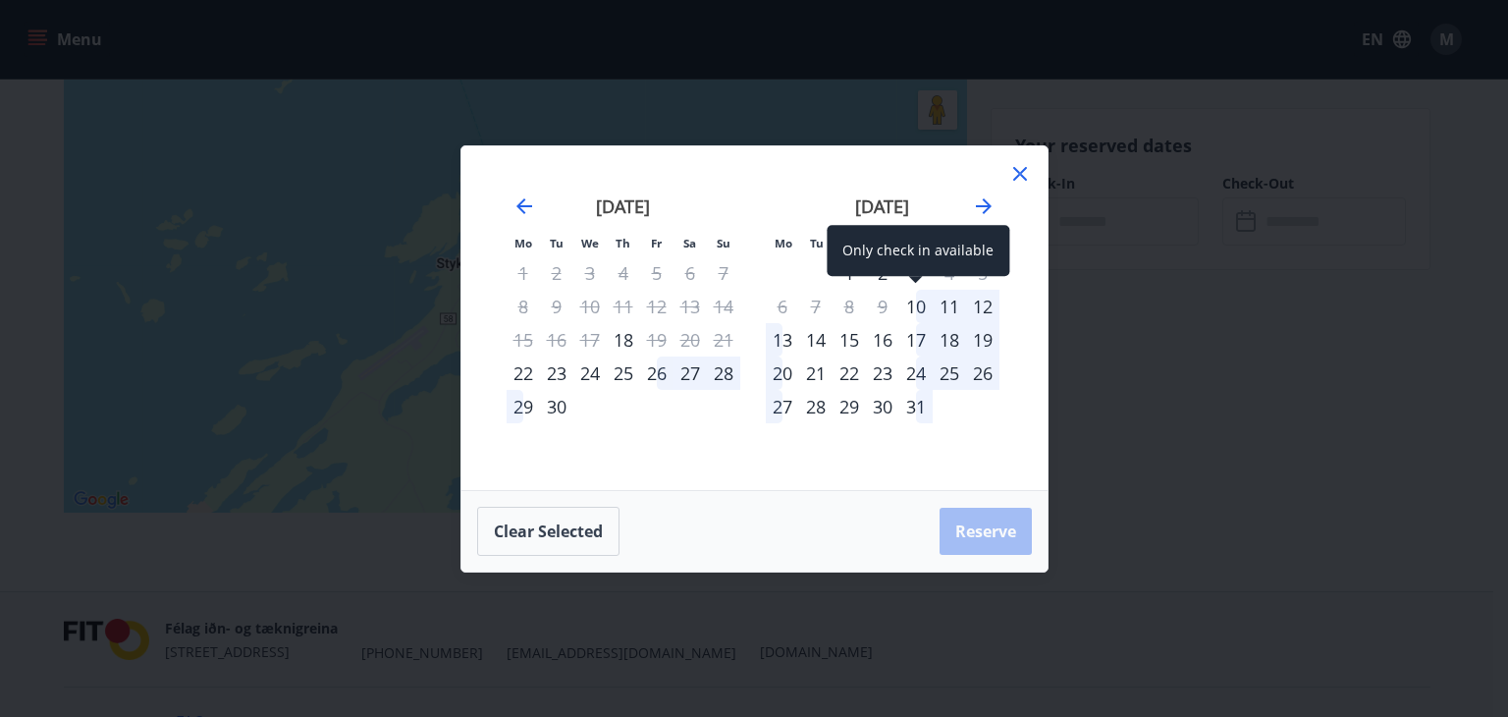
click at [917, 308] on div "10" at bounding box center [915, 306] width 33 height 33
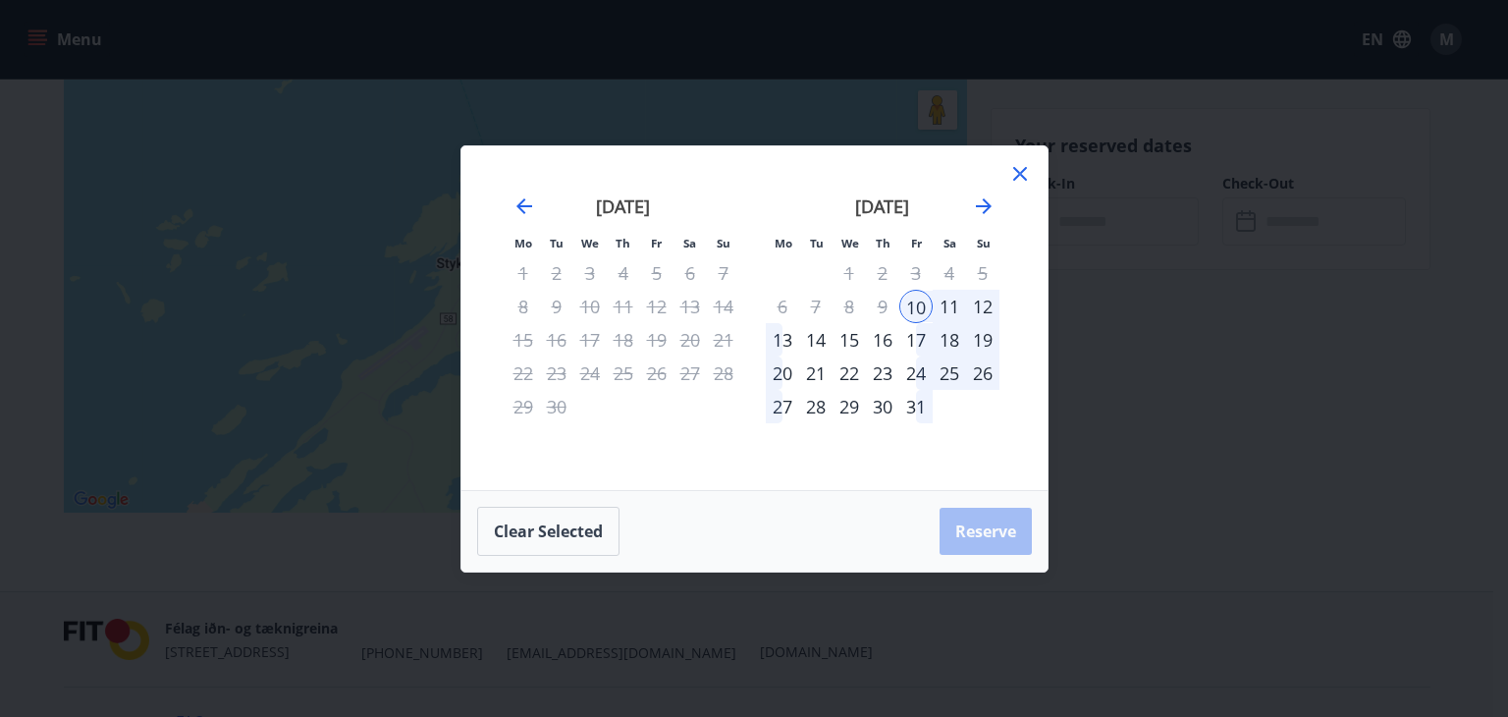
click at [970, 314] on div "12" at bounding box center [982, 306] width 33 height 33
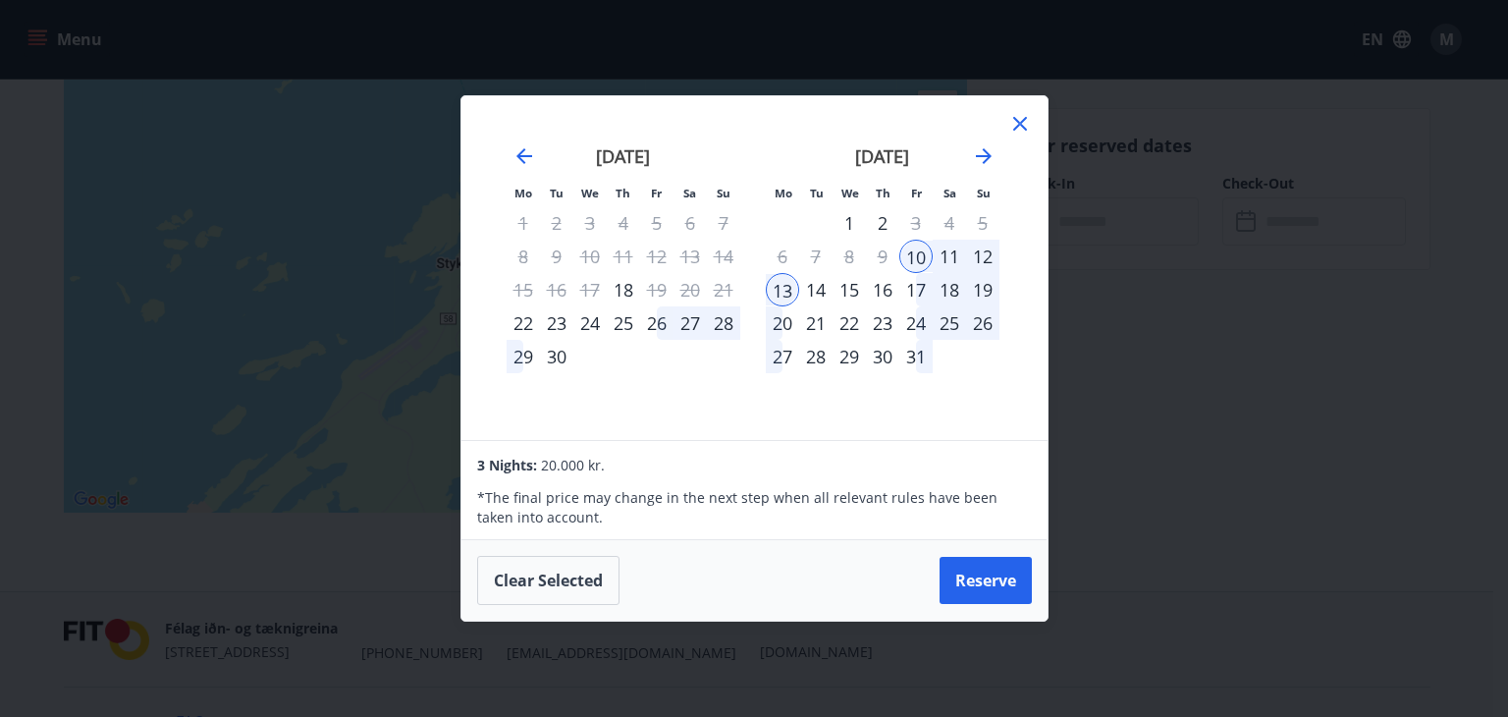
click at [979, 253] on div "12" at bounding box center [982, 256] width 33 height 33
click at [1016, 123] on icon at bounding box center [1020, 124] width 24 height 24
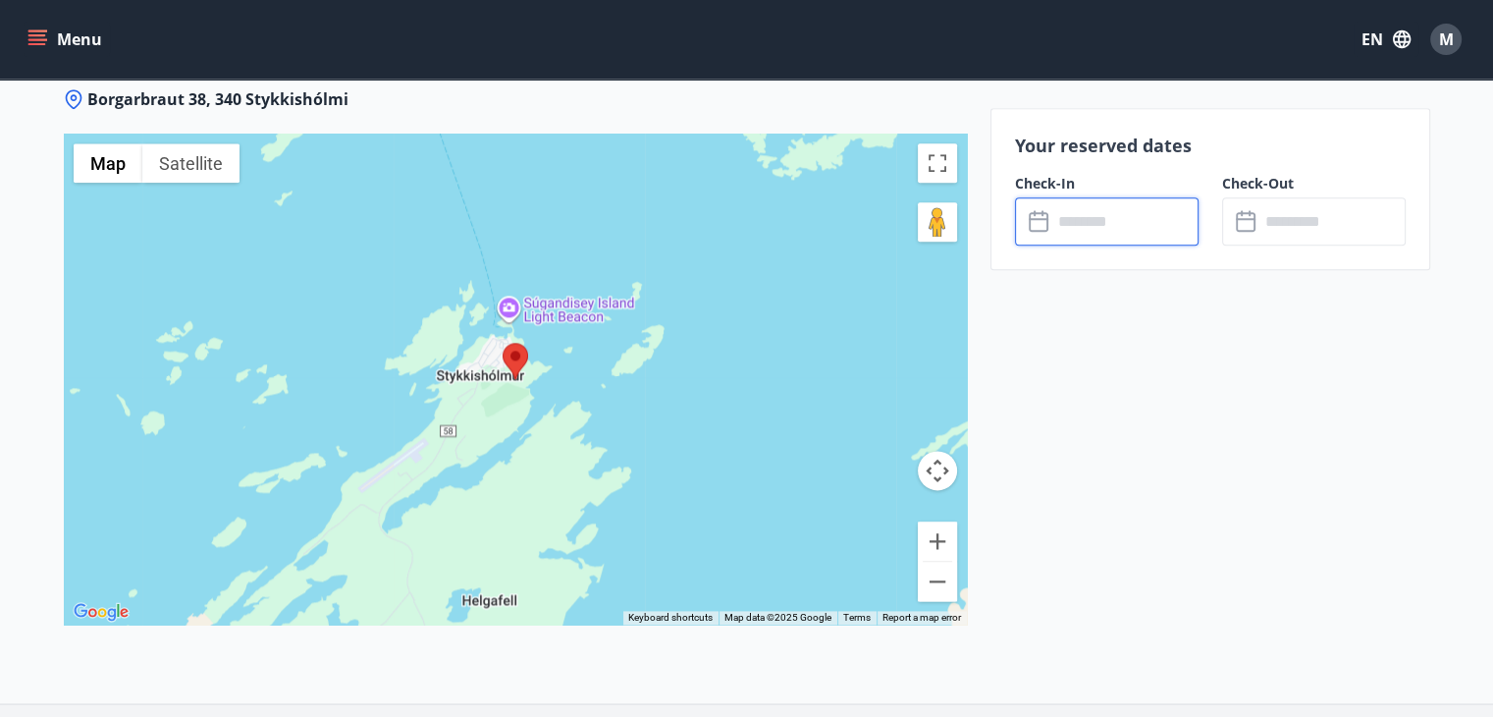
scroll to position [2421, 0]
